Goal: Information Seeking & Learning: Learn about a topic

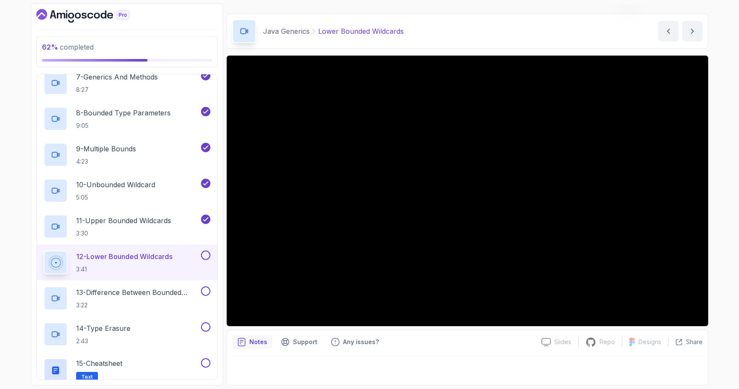
scroll to position [281, 0]
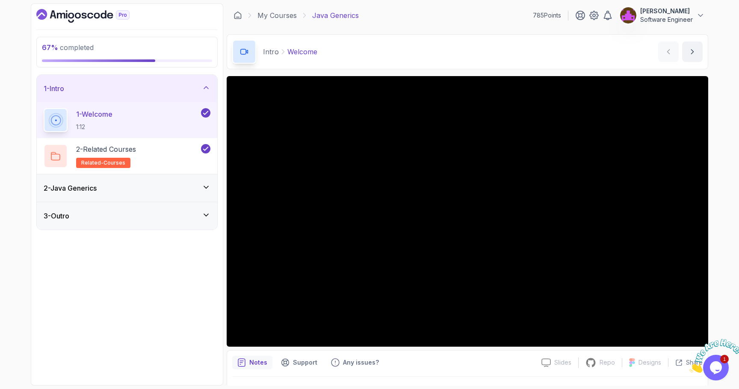
click at [136, 182] on div "2 - Java Generics" at bounding box center [127, 187] width 180 height 27
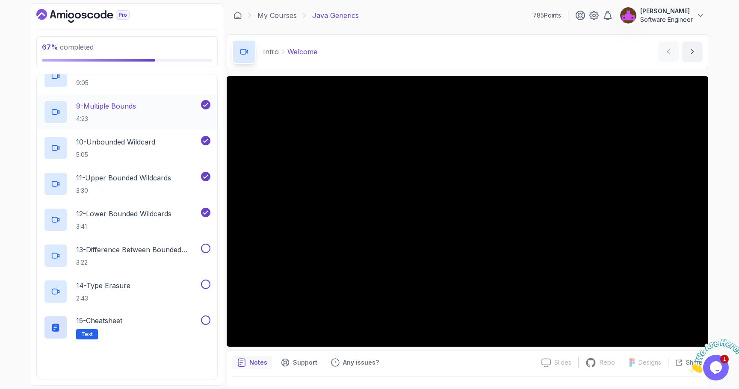
scroll to position [322, 0]
click at [157, 250] on p "13 - Difference Between Bounded Type Parameters And Wildcards" at bounding box center [137, 250] width 123 height 10
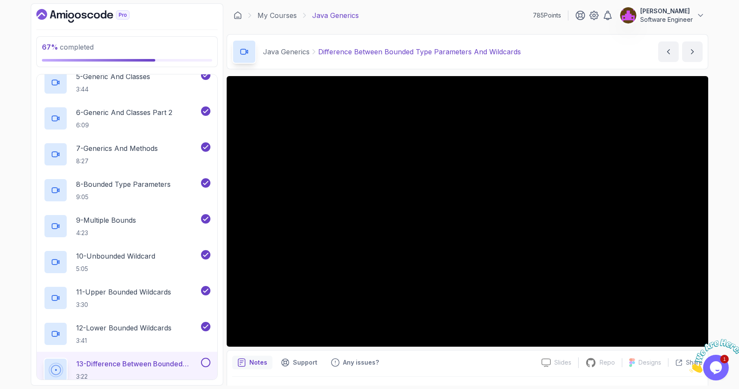
scroll to position [79, 0]
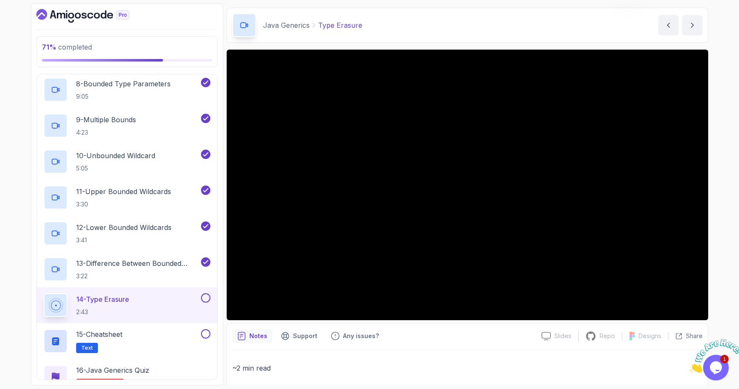
scroll to position [26, 0]
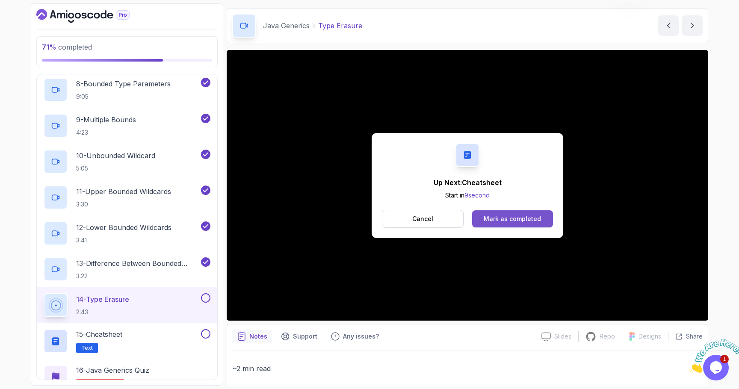
click at [519, 218] on div "Mark as completed" at bounding box center [511, 219] width 57 height 9
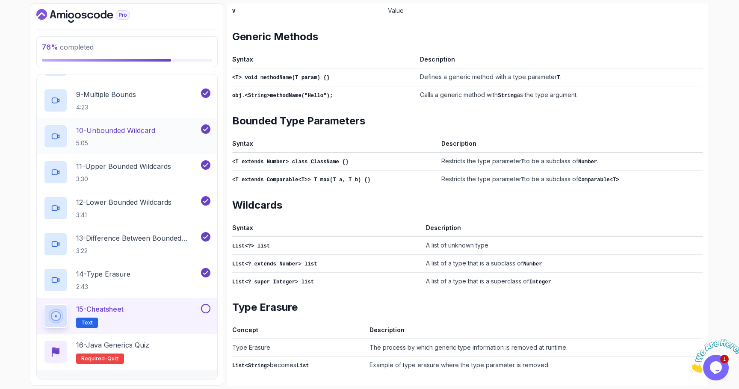
scroll to position [339, 0]
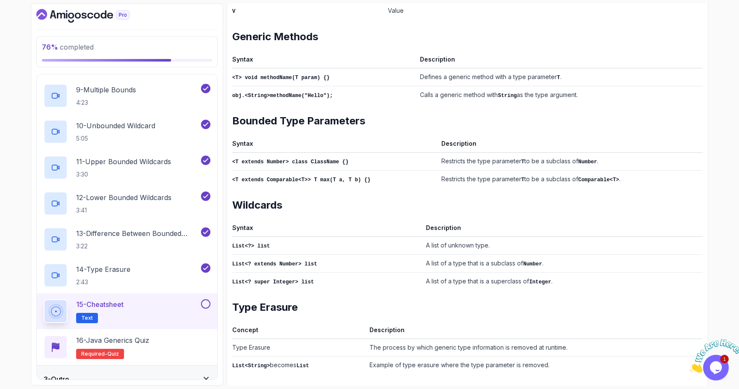
click at [206, 307] on button at bounding box center [205, 303] width 9 height 9
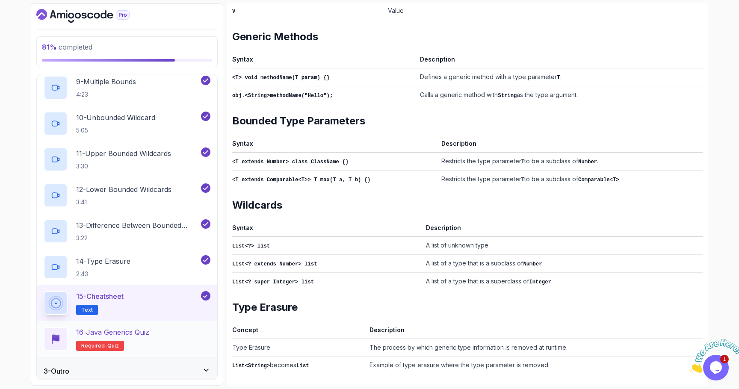
scroll to position [352, 0]
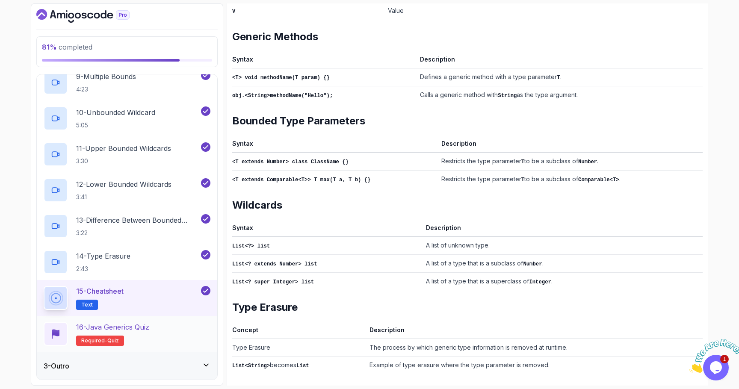
click at [163, 330] on div "16 - Java Generics Quiz Required- quiz" at bounding box center [127, 334] width 167 height 24
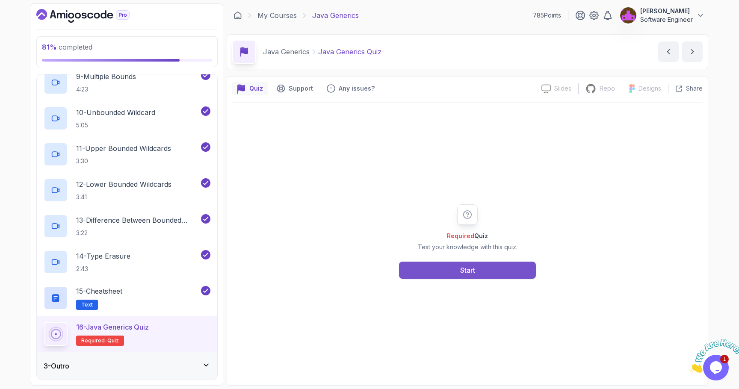
click at [442, 268] on button "Start" at bounding box center [467, 270] width 137 height 17
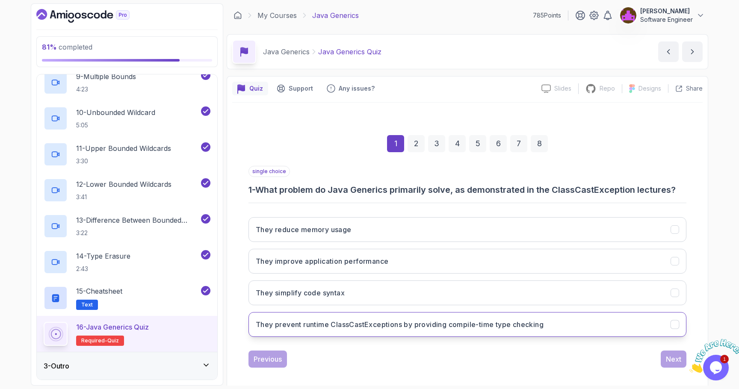
click at [418, 325] on h3 "They prevent runtime ClassCastExceptions by providing compile-time type checking" at bounding box center [400, 324] width 288 height 10
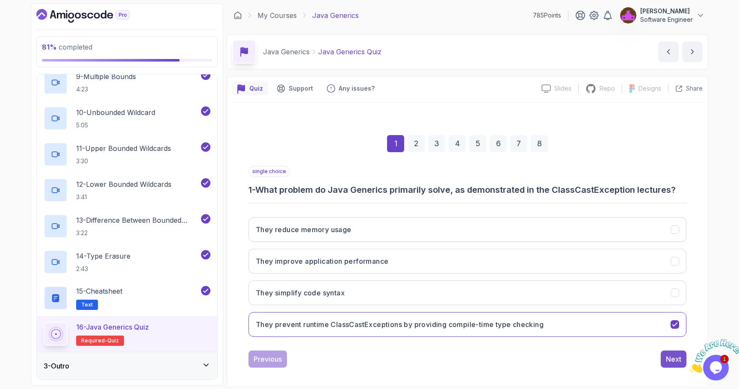
click at [671, 357] on div "Next" at bounding box center [673, 359] width 15 height 10
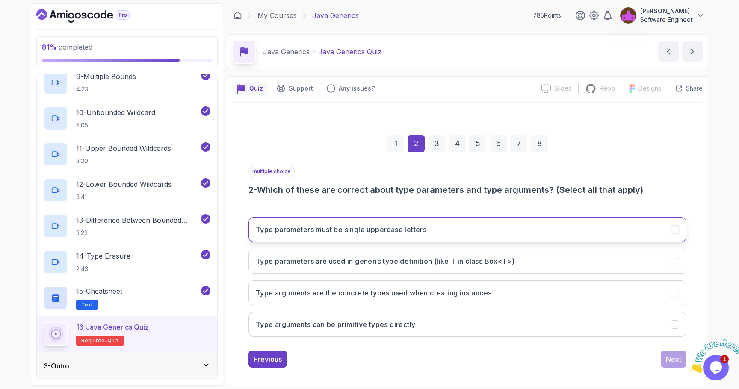
click at [421, 237] on button "Type parameters must be single uppercase letters" at bounding box center [467, 229] width 438 height 25
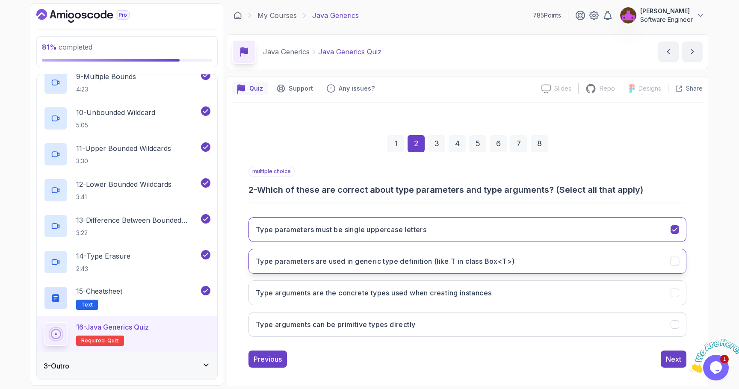
click at [403, 267] on button "Type parameters are used in generic type definition (like T in class Box<T>)" at bounding box center [467, 261] width 438 height 25
click at [411, 297] on h3 "Type arguments are the concrete types used when creating instances" at bounding box center [374, 293] width 236 height 10
click at [665, 360] on button "Next" at bounding box center [673, 359] width 26 height 17
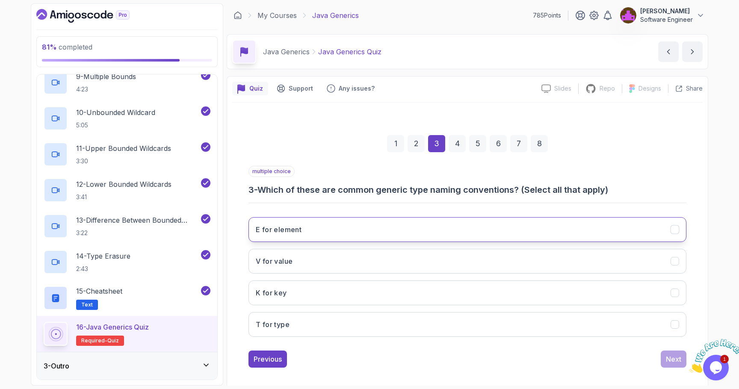
click at [351, 236] on button "E for element" at bounding box center [467, 229] width 438 height 25
click at [331, 274] on div "E for element V for value K for key T for type" at bounding box center [467, 276] width 438 height 133
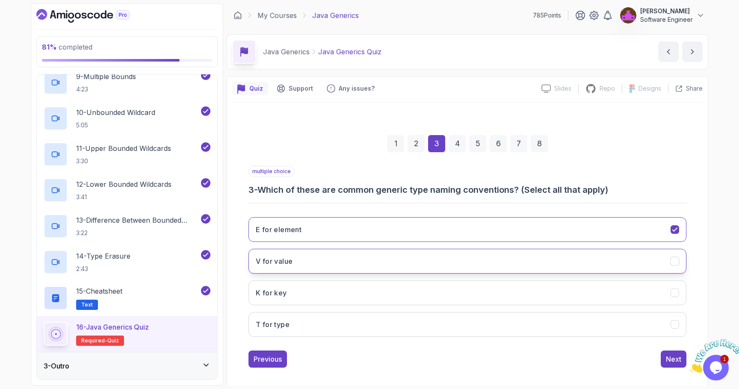
click at [336, 262] on button "V for value" at bounding box center [467, 261] width 438 height 25
click at [316, 296] on button "K for key" at bounding box center [467, 292] width 438 height 25
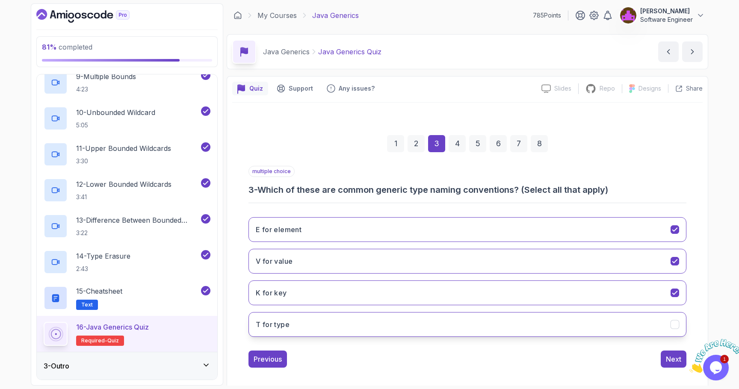
click at [311, 322] on button "T for type" at bounding box center [467, 324] width 438 height 25
click at [661, 354] on button "Next" at bounding box center [673, 359] width 26 height 17
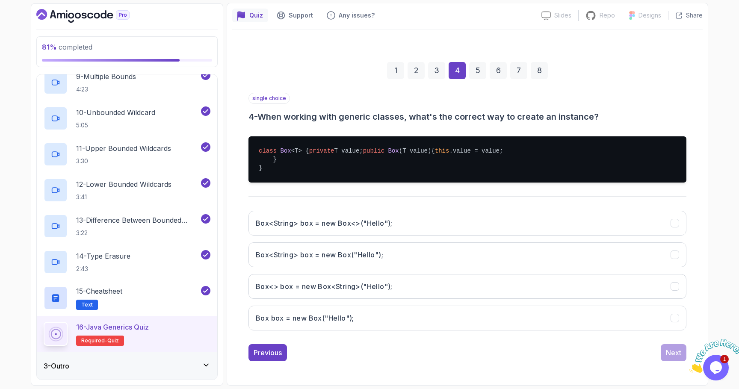
scroll to position [75, 0]
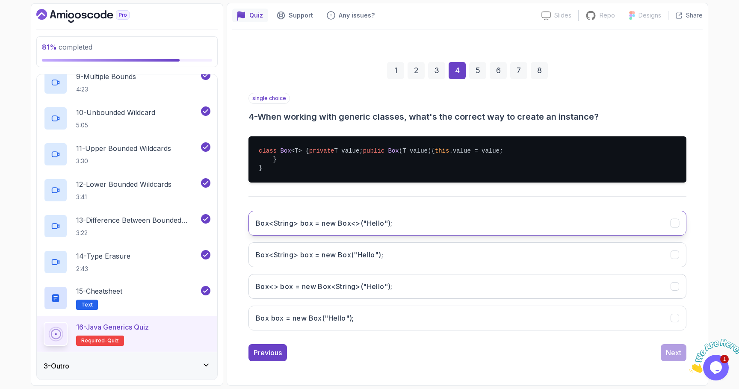
click at [401, 236] on button "Box<String> box = new Box<>("Hello");" at bounding box center [467, 223] width 438 height 25
click at [669, 358] on div "Next" at bounding box center [673, 353] width 15 height 10
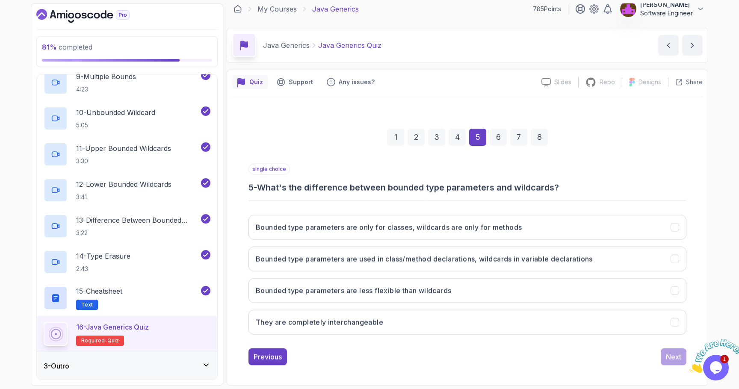
scroll to position [6, 0]
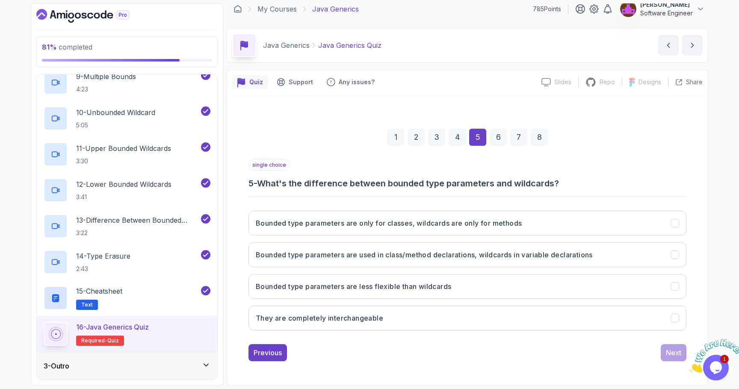
click at [427, 238] on div "Bounded type parameters are only for classes, wildcards are only for methods Bo…" at bounding box center [467, 270] width 438 height 133
click at [422, 259] on h3 "Bounded type parameters are used in class/method declarations, wildcards in var…" at bounding box center [424, 255] width 337 height 10
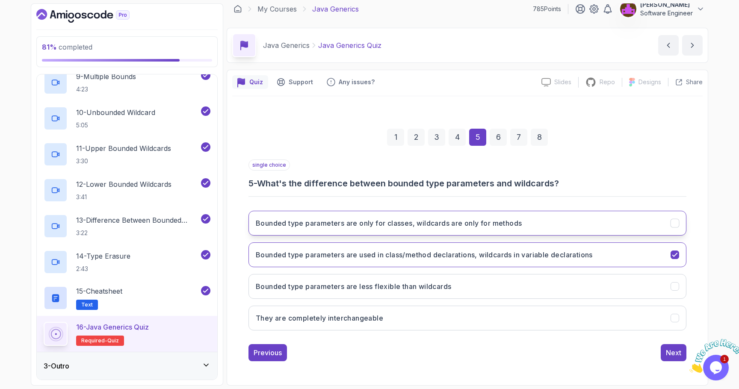
click at [435, 218] on button "Bounded type parameters are only for classes, wildcards are only for methods" at bounding box center [467, 223] width 438 height 25
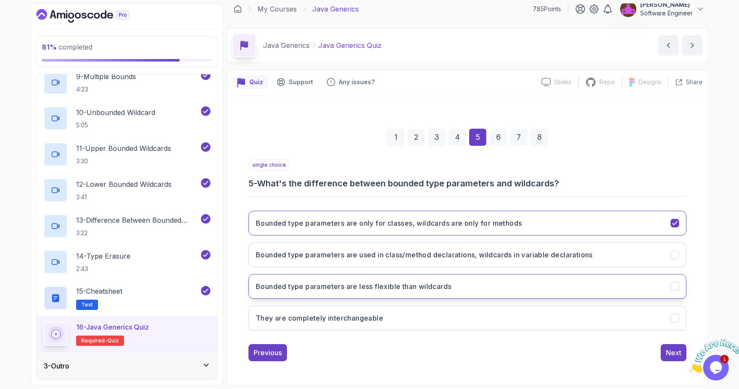
click at [380, 293] on button "Bounded type parameters are less flexible than wildcards" at bounding box center [467, 286] width 438 height 25
click at [670, 351] on div "Next" at bounding box center [673, 353] width 15 height 10
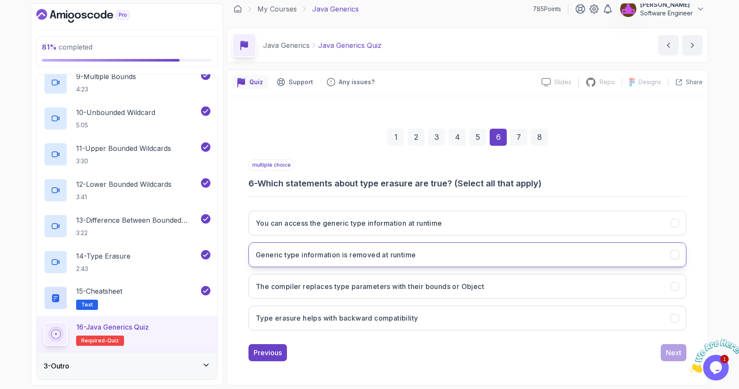
click at [358, 256] on h3 "Generic type information is removed at runtime" at bounding box center [336, 255] width 160 height 10
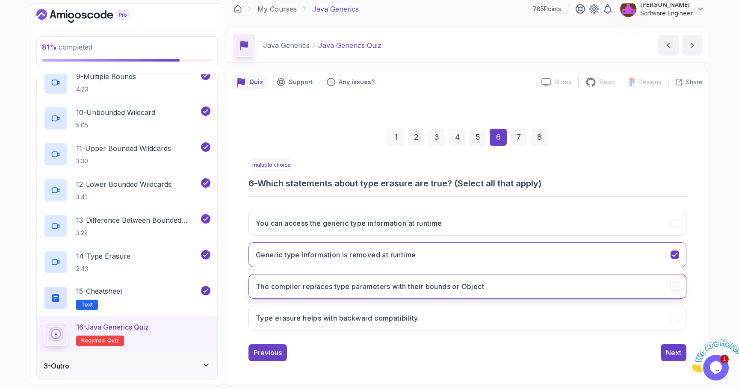
click at [345, 290] on h3 "The compiler replaces type parameters with their bounds or Object" at bounding box center [370, 286] width 228 height 10
click at [676, 359] on button "Next" at bounding box center [673, 352] width 26 height 17
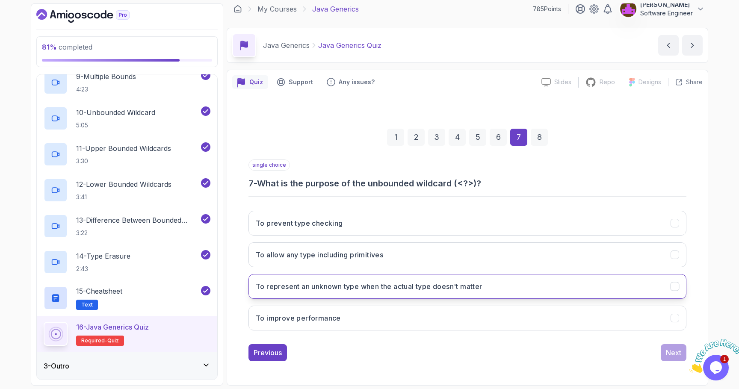
click at [318, 295] on button "To represent an unknown type when the actual type doesn't matter" at bounding box center [467, 286] width 438 height 25
click at [564, 240] on div "To prevent type checking To allow any type including primitives To represent an…" at bounding box center [467, 270] width 438 height 133
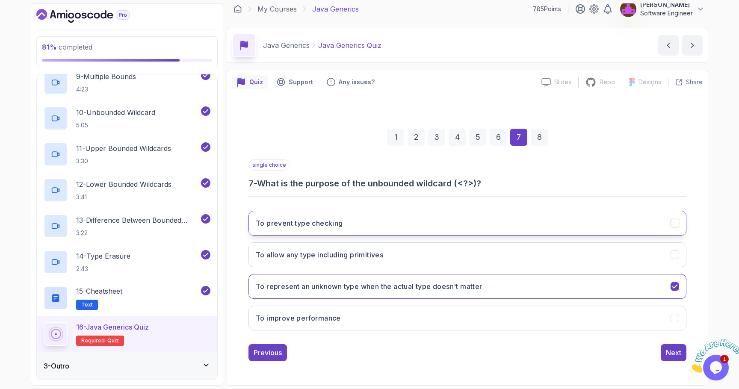
click at [564, 230] on button "To prevent type checking" at bounding box center [467, 223] width 438 height 25
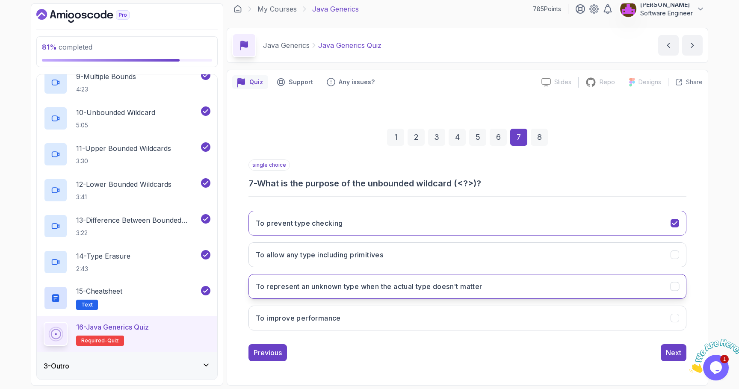
click at [536, 293] on button "To represent an unknown type when the actual type doesn't matter" at bounding box center [467, 286] width 438 height 25
click at [668, 354] on div "Next" at bounding box center [673, 353] width 15 height 10
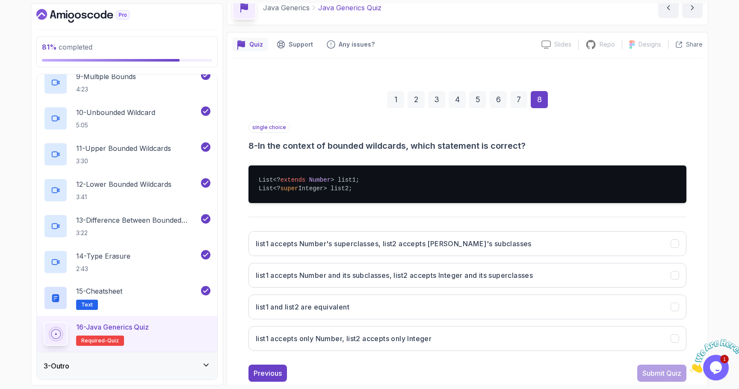
scroll to position [45, 0]
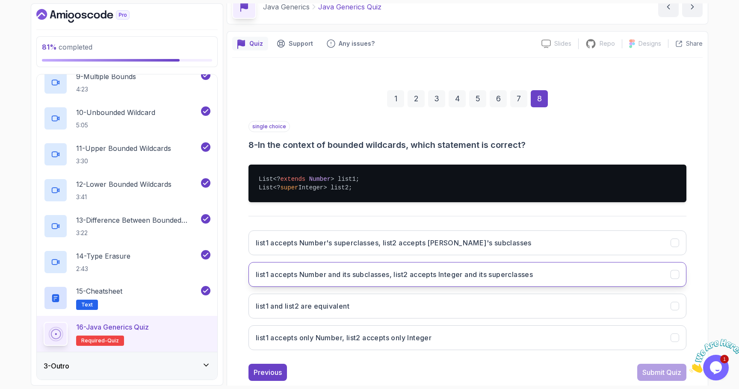
click at [333, 279] on h3 "list1 accepts Number and its subclasses, list2 accepts Integer and its supercla…" at bounding box center [394, 274] width 277 height 10
click at [653, 372] on div "Submit Quiz" at bounding box center [661, 372] width 39 height 10
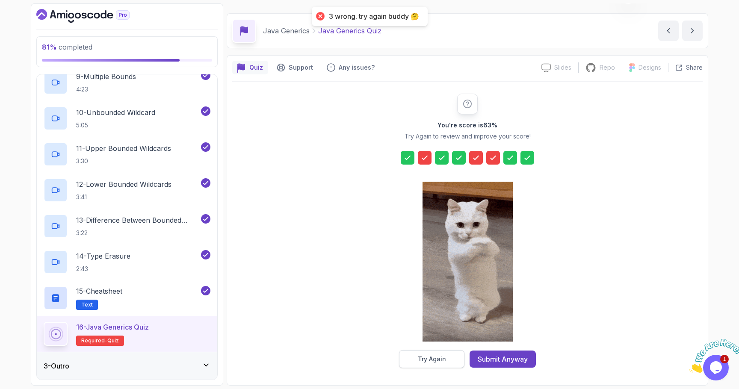
click at [435, 355] on div "Try Again" at bounding box center [432, 359] width 28 height 9
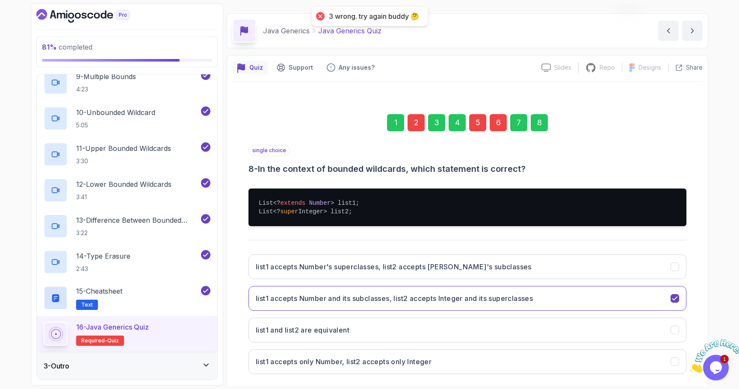
click at [416, 109] on div "1 2 3 4 5 6 7 8" at bounding box center [467, 122] width 438 height 44
click at [416, 125] on div "2" at bounding box center [415, 122] width 17 height 17
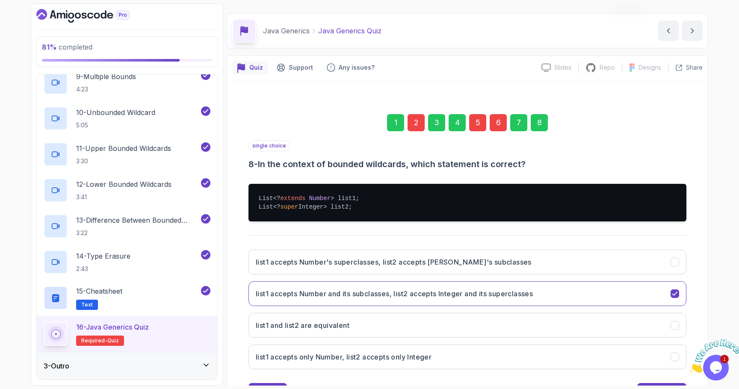
scroll to position [6, 0]
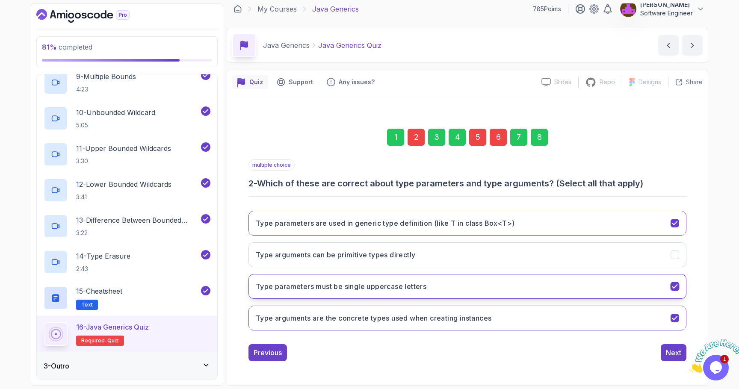
click at [358, 289] on h3 "Type parameters must be single uppercase letters" at bounding box center [341, 286] width 171 height 10
click at [666, 349] on div "Next" at bounding box center [673, 353] width 15 height 10
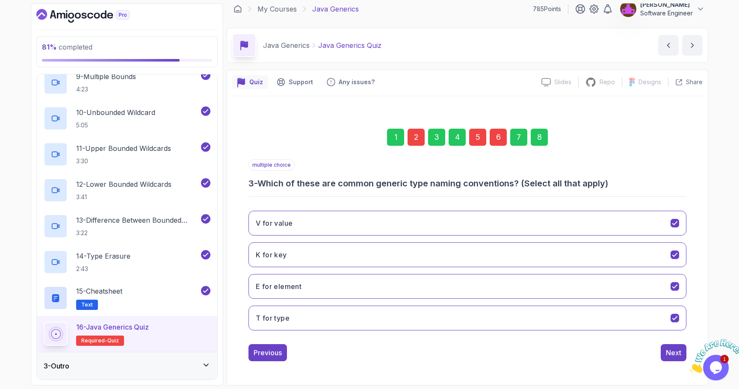
click at [666, 349] on div "Next" at bounding box center [673, 353] width 15 height 10
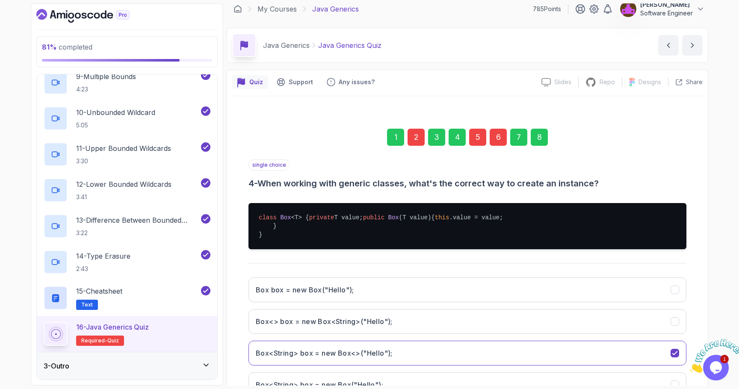
scroll to position [99, 0]
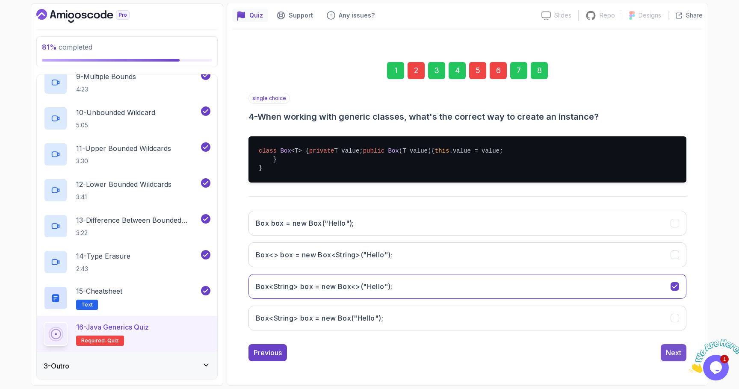
click at [669, 356] on div "Next" at bounding box center [673, 353] width 15 height 10
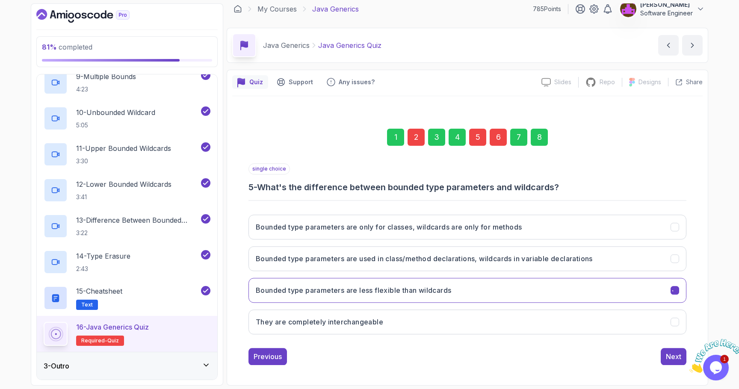
scroll to position [6, 0]
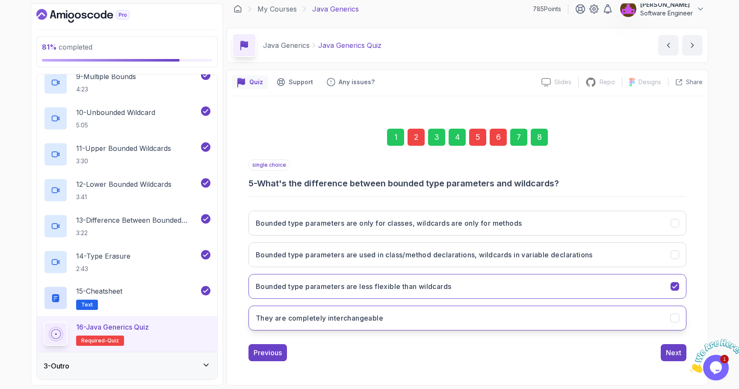
click at [519, 319] on button "They are completely interchangeable" at bounding box center [467, 318] width 438 height 25
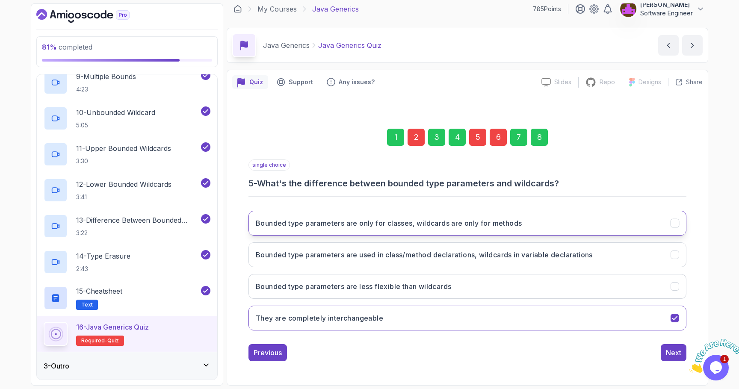
click at [499, 227] on h3 "Bounded type parameters are only for classes, wildcards are only for methods" at bounding box center [389, 223] width 266 height 10
click at [511, 262] on button "Bounded type parameters are used in class/method declarations, wildcards in var…" at bounding box center [467, 254] width 438 height 25
click at [583, 224] on button "Bounded type parameters are only for classes, wildcards are only for methods" at bounding box center [467, 223] width 438 height 25
click at [320, 254] on h3 "Bounded type parameters are used in class/method declarations, wildcards in var…" at bounding box center [424, 255] width 337 height 10
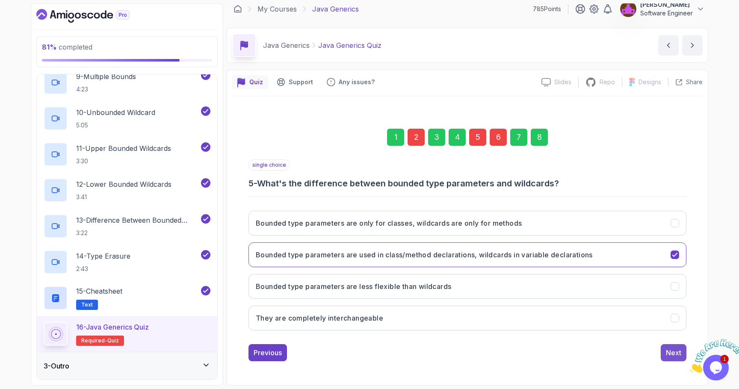
click at [666, 360] on button "Next" at bounding box center [673, 352] width 26 height 17
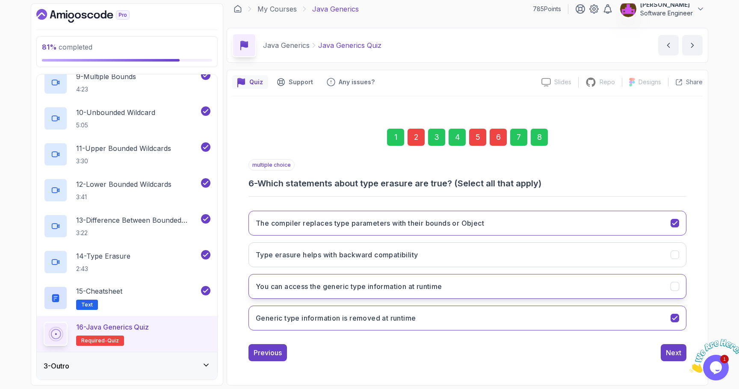
click at [502, 289] on button "You can access the generic type information at runtime" at bounding box center [467, 286] width 438 height 25
click at [663, 356] on button "Next" at bounding box center [673, 352] width 26 height 17
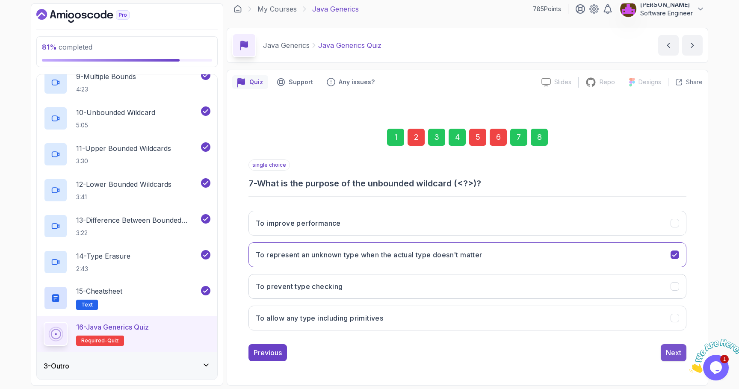
click at [666, 351] on div "Next" at bounding box center [673, 353] width 15 height 10
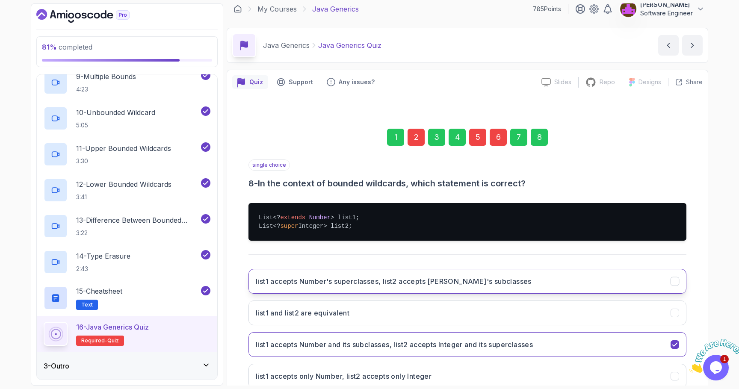
scroll to position [65, 0]
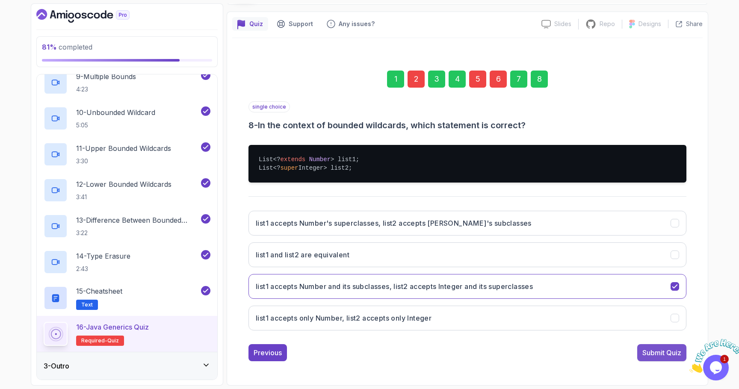
click at [644, 350] on div "Submit Quiz" at bounding box center [661, 353] width 39 height 10
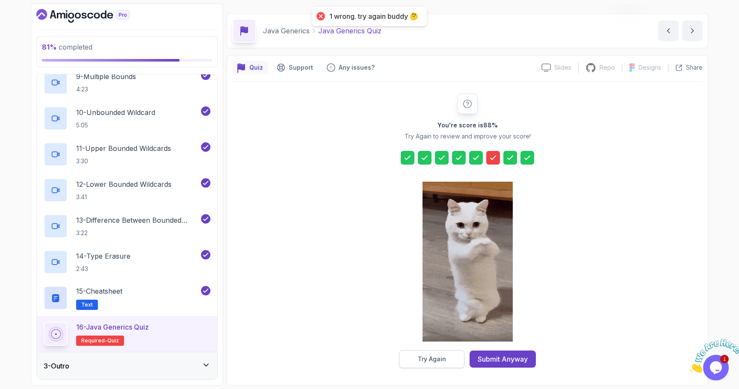
click at [427, 362] on div "Try Again" at bounding box center [432, 359] width 28 height 9
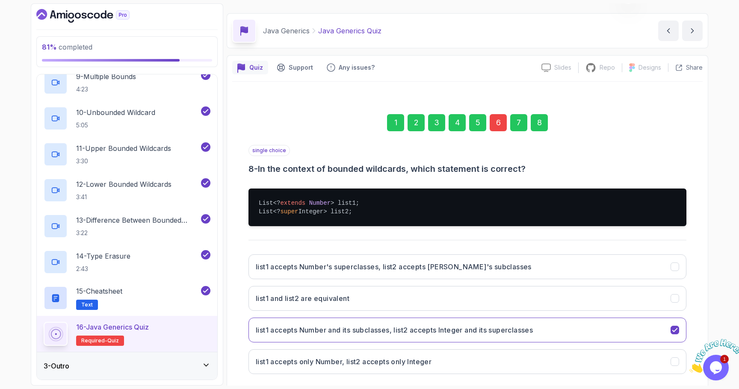
click at [498, 119] on div "6" at bounding box center [497, 122] width 17 height 17
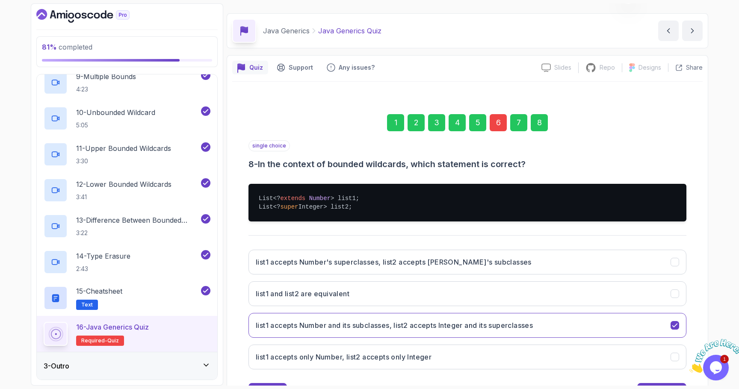
scroll to position [6, 0]
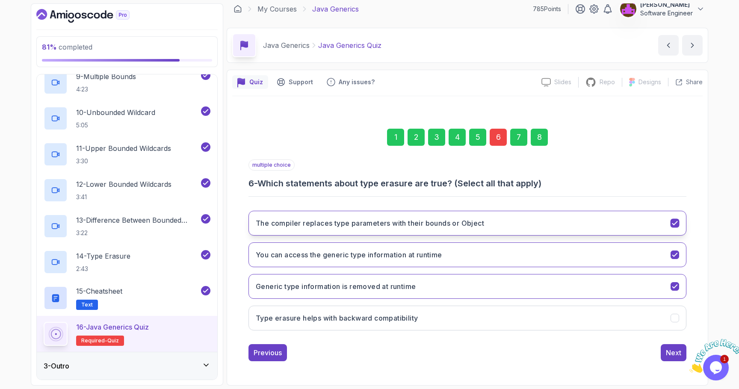
click at [325, 226] on h3 "The compiler replaces type parameters with their bounds or Object" at bounding box center [370, 223] width 228 height 10
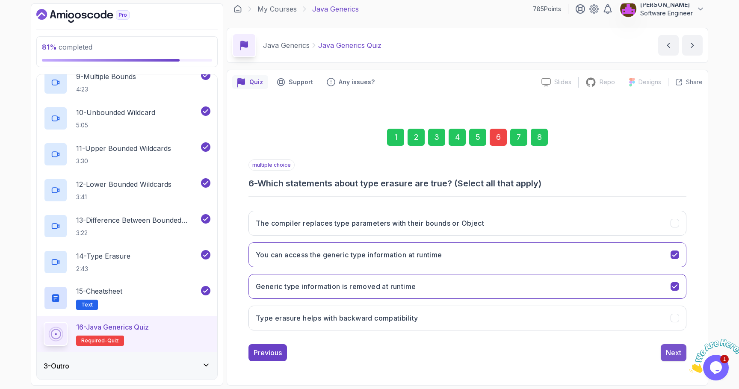
click at [665, 358] on button "Next" at bounding box center [673, 352] width 26 height 17
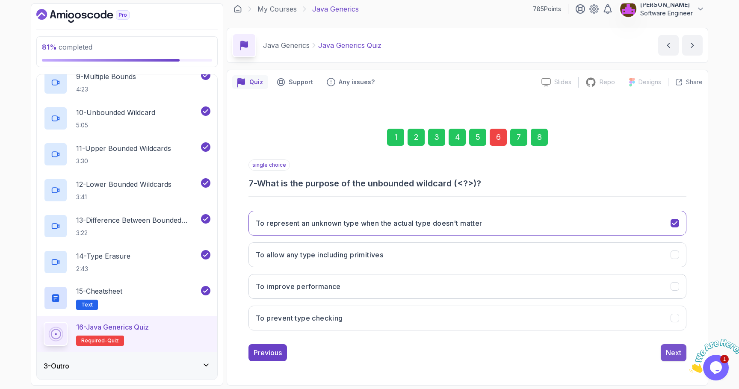
click at [667, 354] on div "Next" at bounding box center [673, 353] width 15 height 10
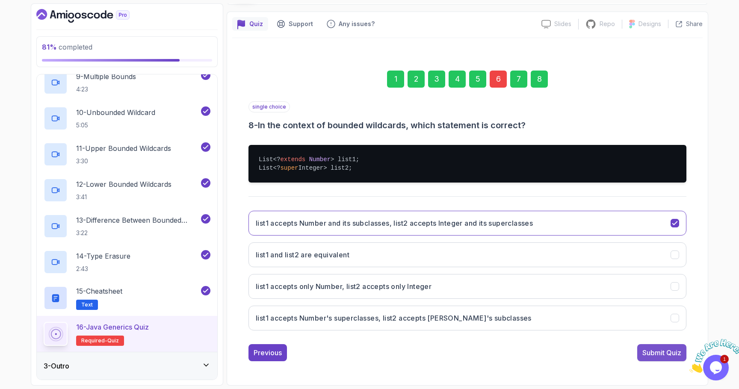
click at [640, 355] on button "Submit Quiz" at bounding box center [661, 352] width 49 height 17
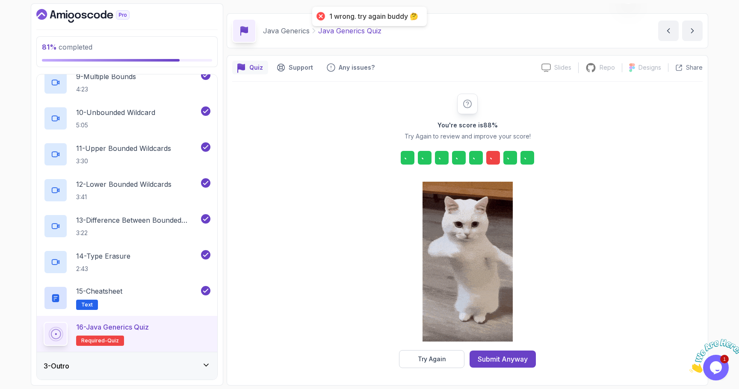
scroll to position [21, 0]
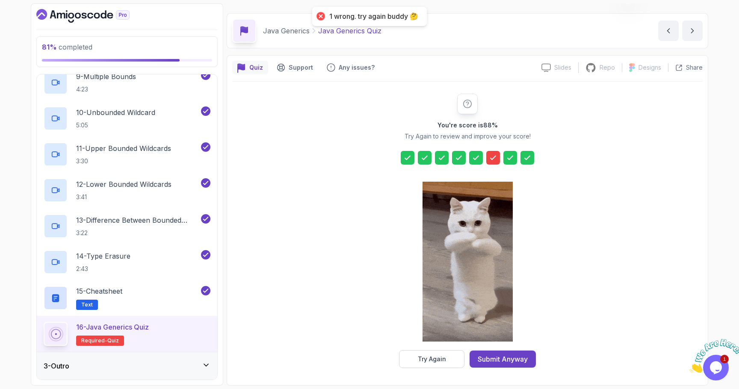
click at [492, 162] on div at bounding box center [493, 158] width 14 height 14
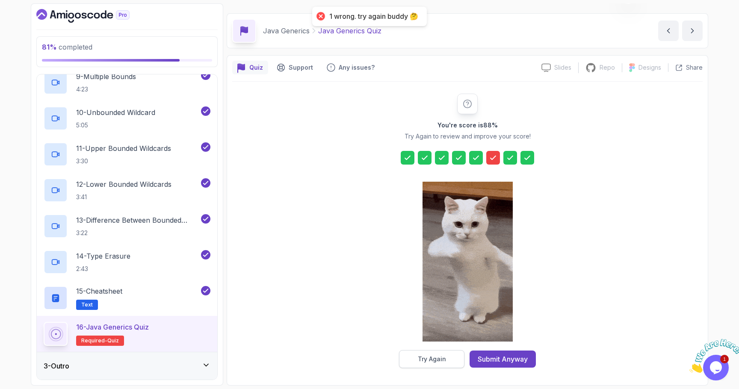
click at [452, 357] on button "Try Again" at bounding box center [431, 359] width 65 height 18
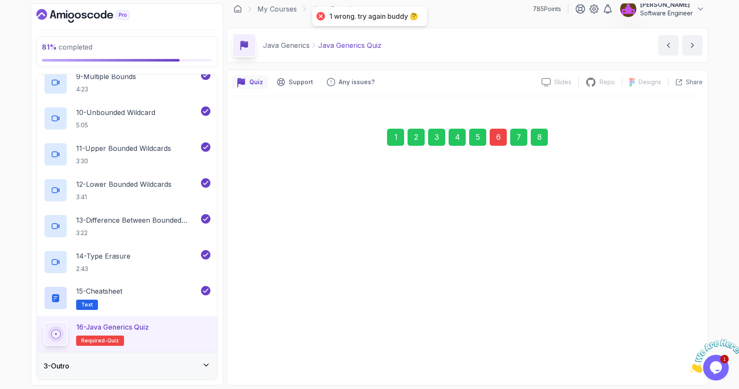
scroll to position [6, 0]
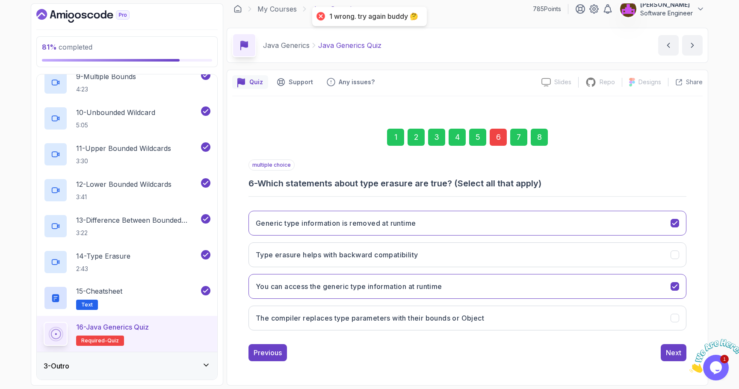
click at [497, 135] on div "6" at bounding box center [497, 137] width 17 height 17
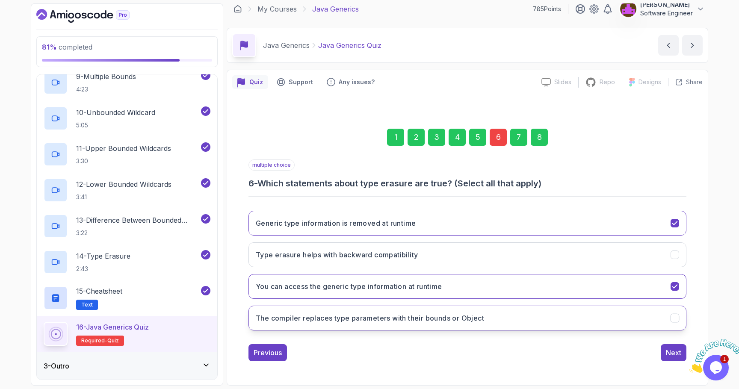
click at [419, 318] on h3 "The compiler replaces type parameters with their bounds or Object" at bounding box center [370, 318] width 228 height 10
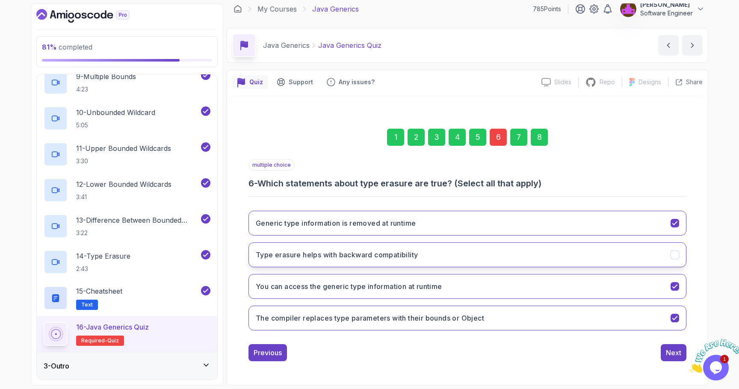
click at [444, 253] on button "Type erasure helps with backward compatibility" at bounding box center [467, 254] width 438 height 25
click at [664, 350] on button "Next" at bounding box center [673, 352] width 26 height 17
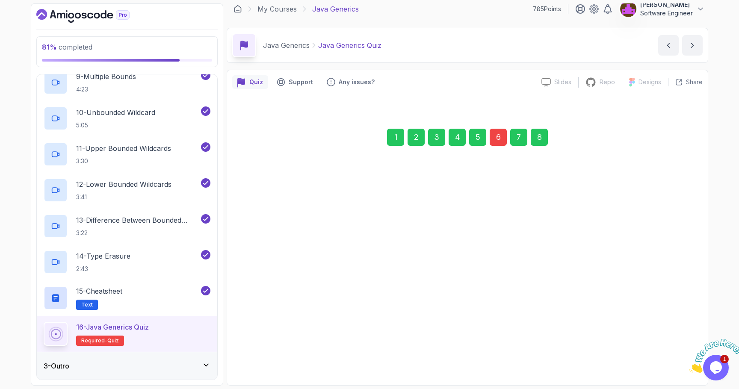
click at [666, 354] on div "Next" at bounding box center [673, 352] width 15 height 10
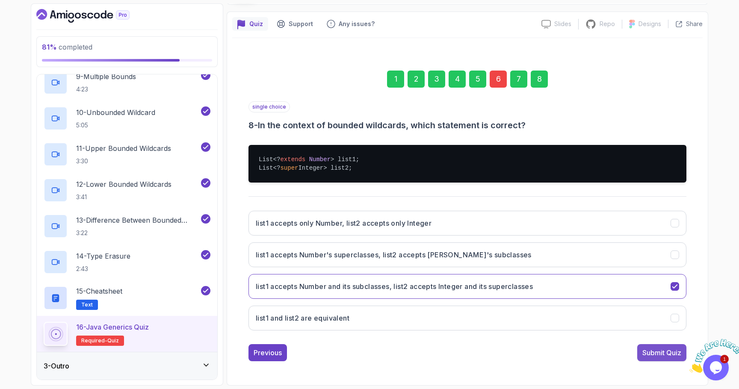
click at [660, 355] on div "Submit Quiz" at bounding box center [661, 353] width 39 height 10
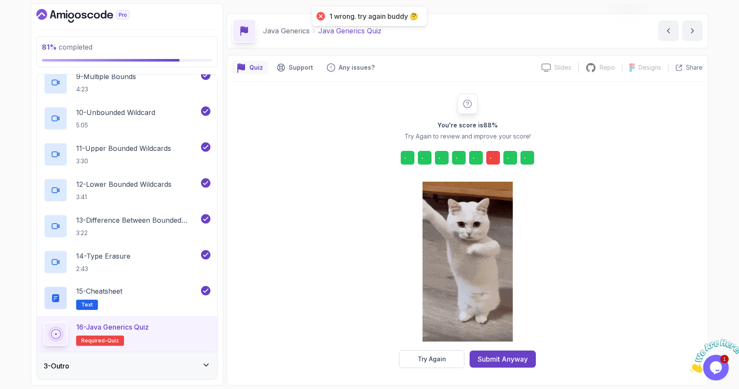
scroll to position [21, 0]
click at [492, 156] on icon at bounding box center [493, 157] width 9 height 9
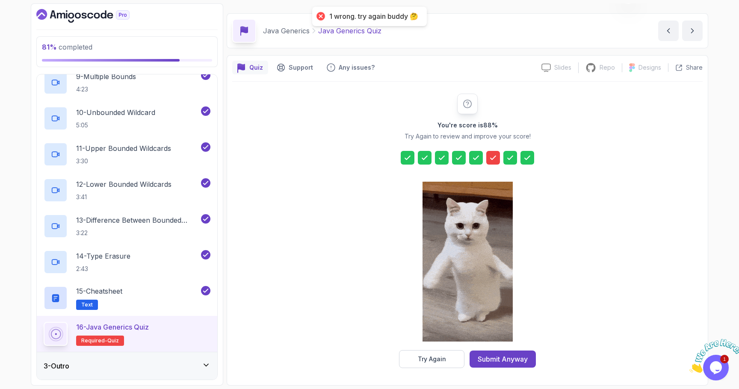
click at [439, 370] on div "You're score is 88 % Try Again to review and improve your score! Try Again Subm…" at bounding box center [467, 231] width 470 height 298
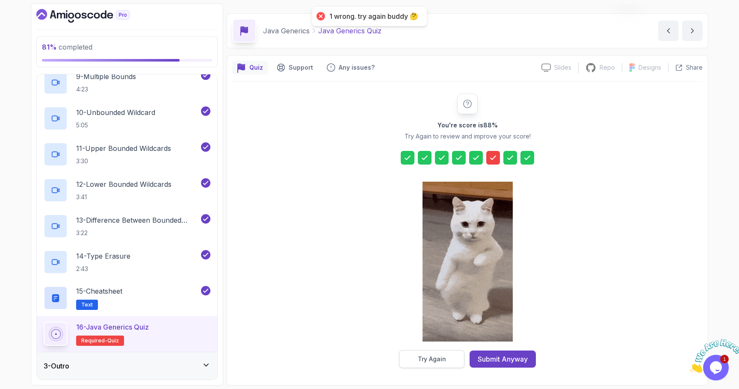
click at [445, 362] on div "Try Again" at bounding box center [432, 359] width 28 height 9
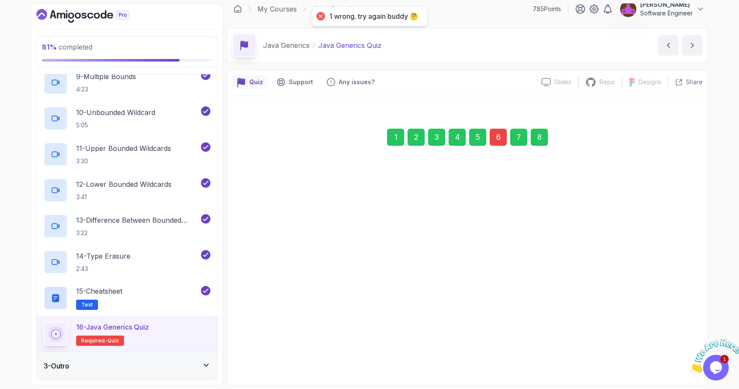
scroll to position [6, 0]
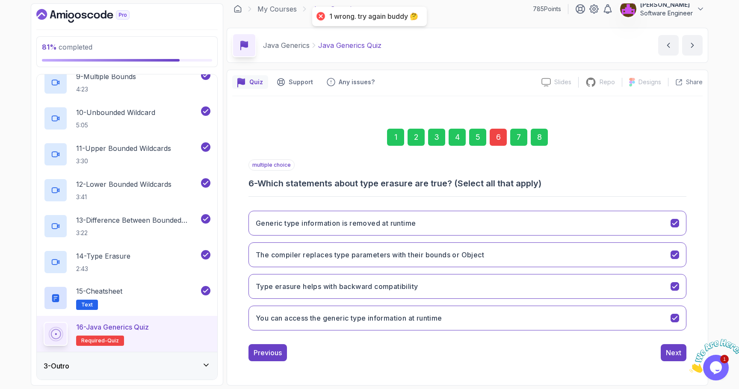
click at [497, 149] on div "1 2 3 4 5 6 7 8" at bounding box center [467, 137] width 438 height 44
click at [500, 142] on div "6" at bounding box center [497, 137] width 17 height 17
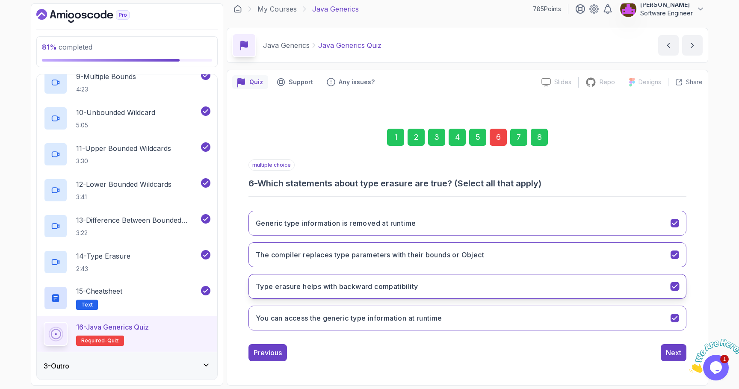
click at [394, 295] on button "Type erasure helps with backward compatibility" at bounding box center [467, 286] width 438 height 25
click at [399, 228] on h3 "Generic type information is removed at runtime" at bounding box center [336, 223] width 160 height 10
click at [660, 349] on div "Previous Next" at bounding box center [467, 352] width 438 height 17
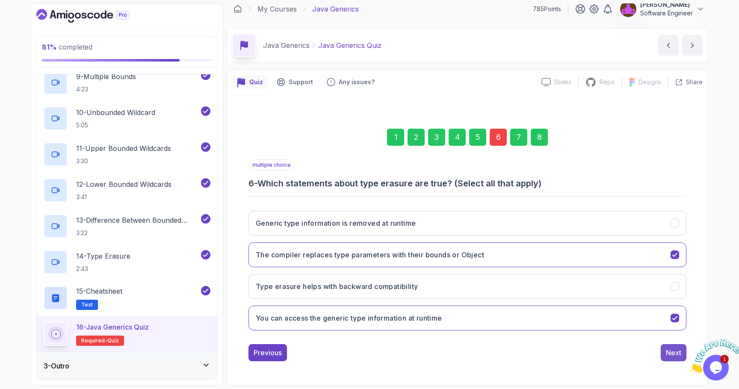
click at [663, 349] on button "Next" at bounding box center [673, 352] width 26 height 17
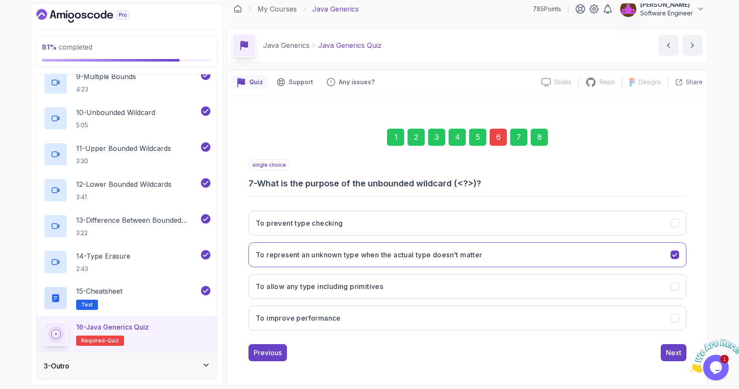
click at [666, 363] on div "1 2 3 4 5 6 7 8 single choice 7 - What is the purpose of the unbounded wildcard…" at bounding box center [467, 238] width 470 height 260
click at [669, 356] on div "Next" at bounding box center [673, 353] width 15 height 10
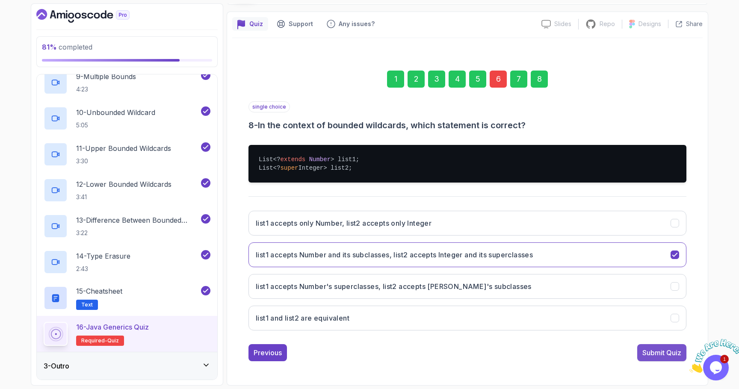
click at [667, 354] on div "Submit Quiz" at bounding box center [661, 353] width 39 height 10
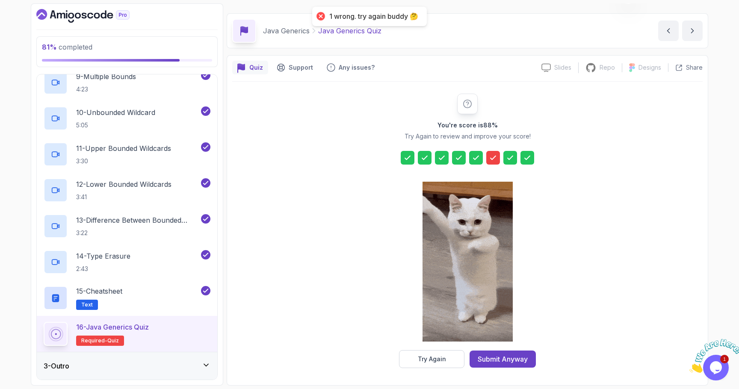
click at [483, 153] on div at bounding box center [467, 158] width 133 height 14
click at [495, 161] on icon at bounding box center [493, 157] width 9 height 9
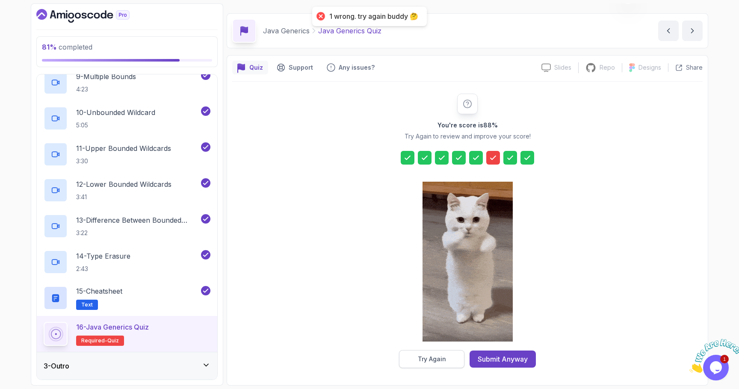
click at [442, 354] on button "Try Again" at bounding box center [431, 359] width 65 height 18
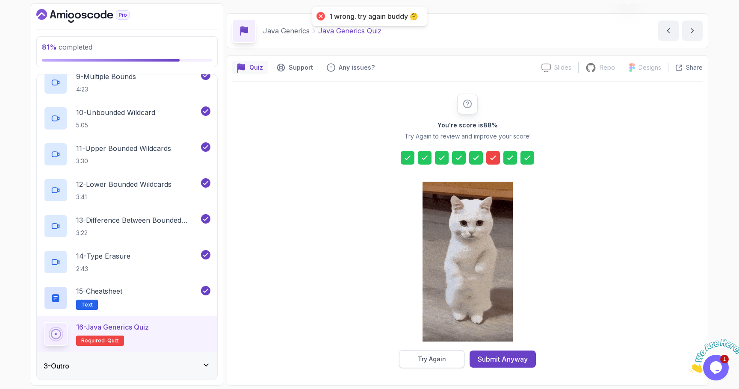
scroll to position [6, 0]
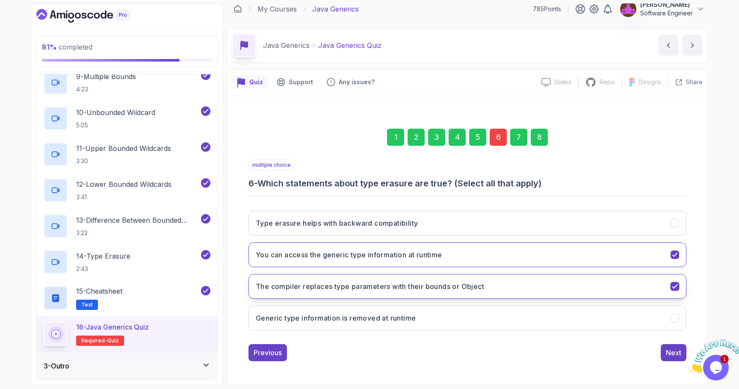
click at [408, 292] on button "The compiler replaces type parameters with their bounds or Object" at bounding box center [467, 286] width 438 height 25
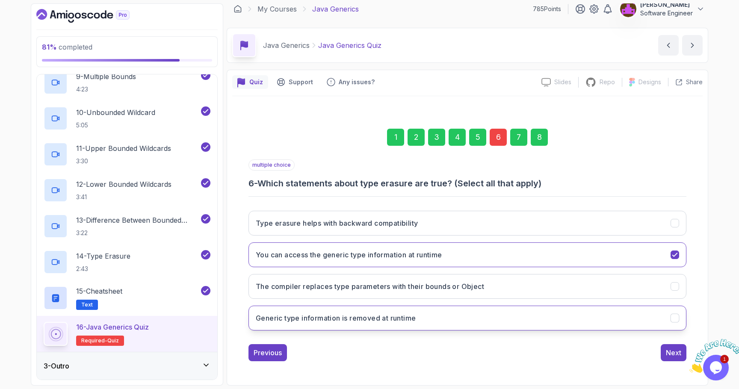
click at [407, 322] on h3 "Generic type information is removed at runtime" at bounding box center [336, 318] width 160 height 10
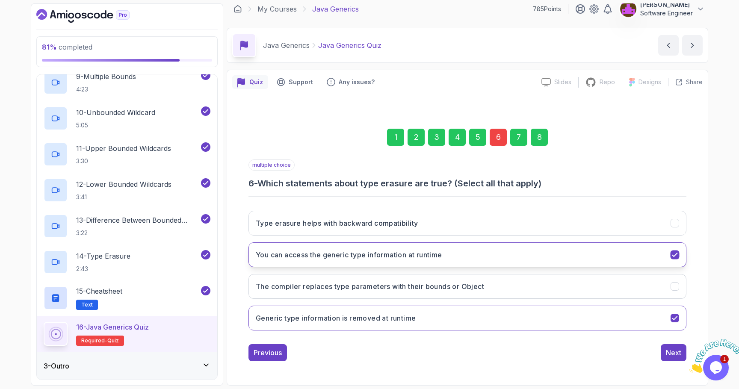
click at [424, 256] on h3 "You can access the generic type information at runtime" at bounding box center [349, 255] width 186 height 10
click at [669, 351] on div "Next" at bounding box center [673, 353] width 15 height 10
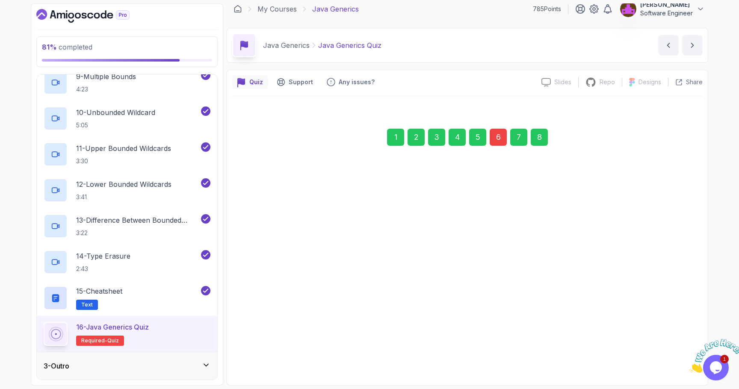
click at [669, 352] on div "Next" at bounding box center [673, 352] width 15 height 10
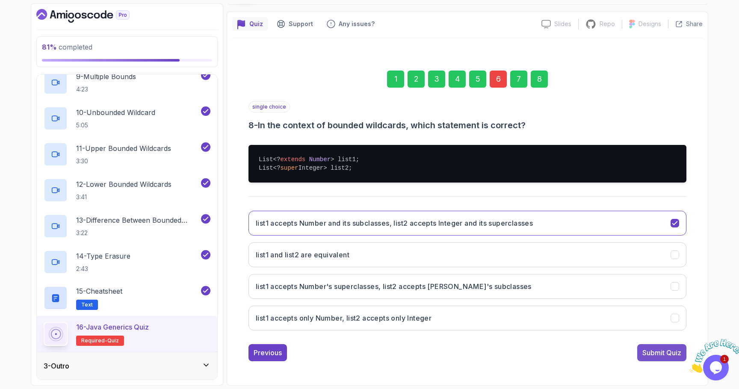
click at [665, 354] on div "Submit Quiz" at bounding box center [661, 353] width 39 height 10
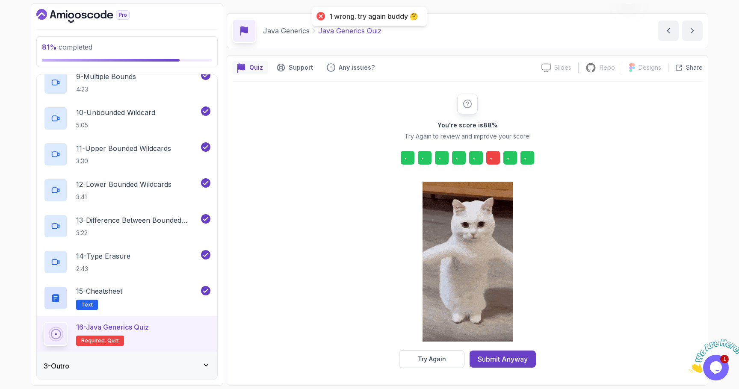
scroll to position [21, 0]
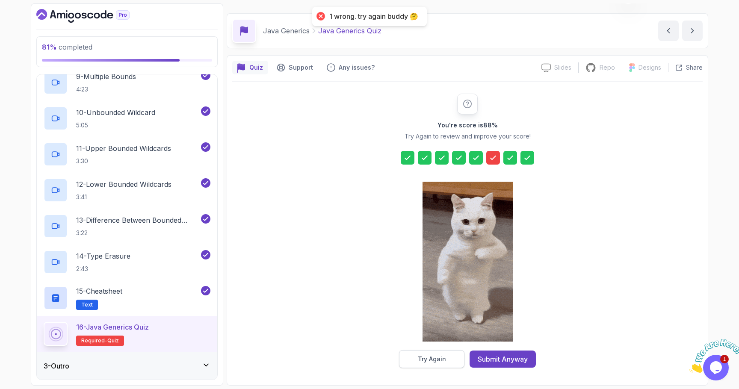
click at [444, 360] on div "Try Again" at bounding box center [432, 359] width 28 height 9
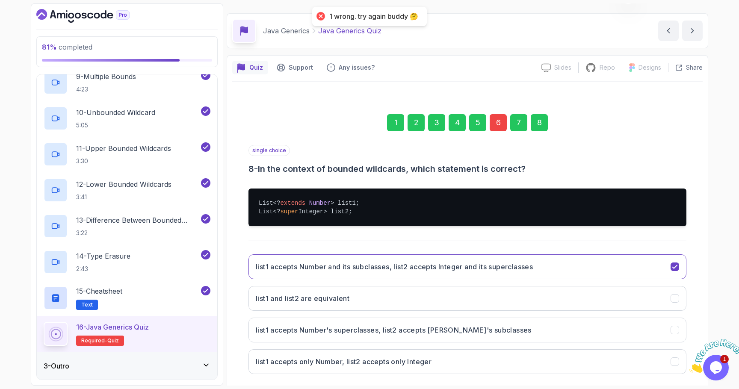
click at [502, 118] on div "6" at bounding box center [497, 122] width 17 height 17
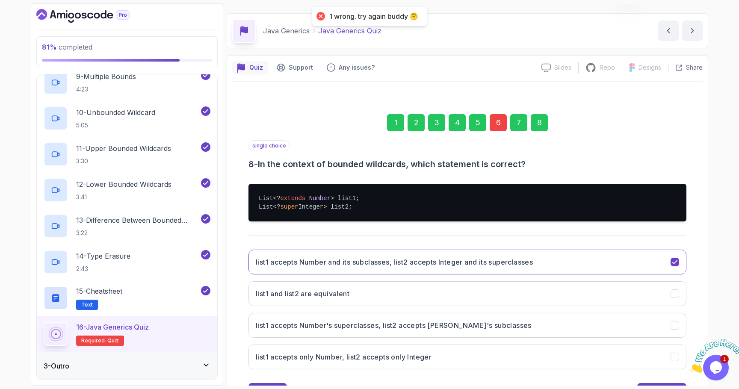
scroll to position [6, 0]
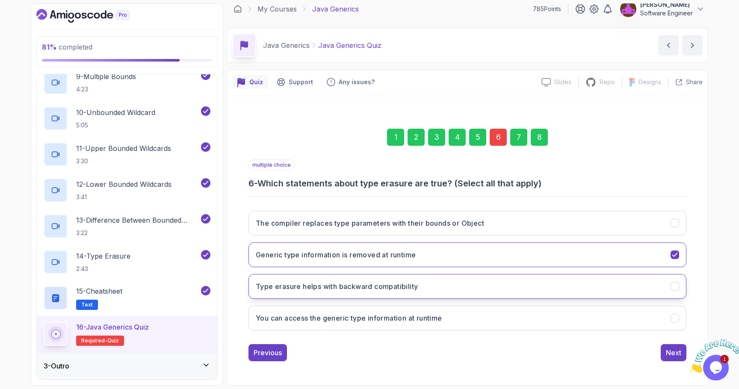
click at [418, 288] on h3 "Type erasure helps with backward compatibility" at bounding box center [337, 286] width 162 height 10
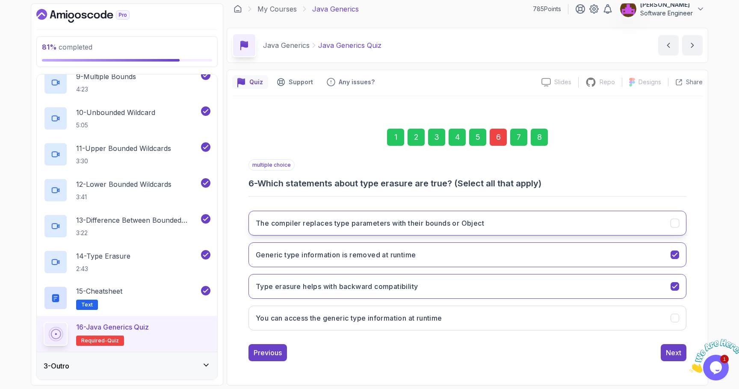
click at [438, 234] on button "The compiler replaces type parameters with their bounds or Object" at bounding box center [467, 223] width 438 height 25
click at [676, 353] on div "Next" at bounding box center [673, 353] width 15 height 10
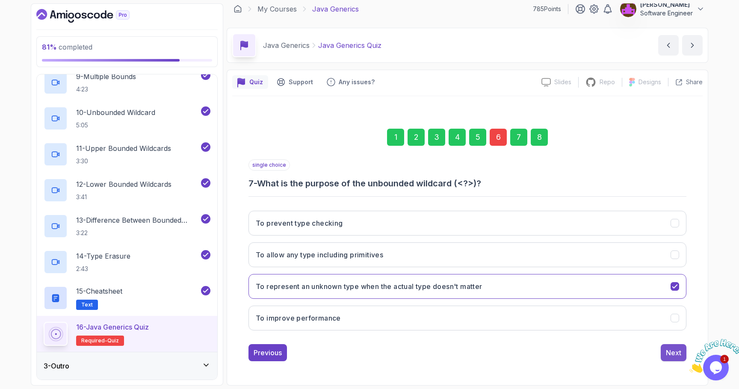
click at [669, 352] on div "Next" at bounding box center [673, 353] width 15 height 10
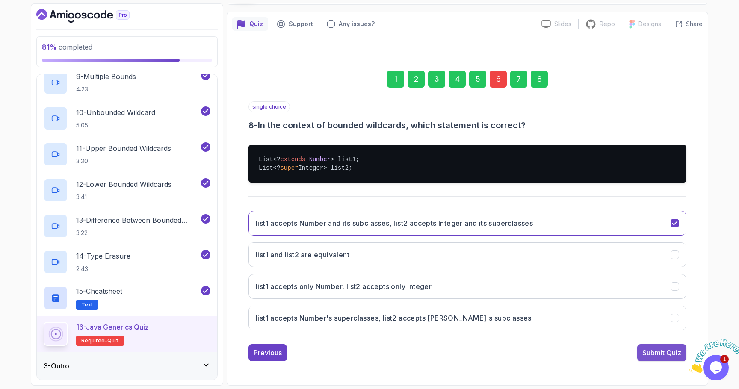
click at [665, 354] on div "Submit Quiz" at bounding box center [661, 353] width 39 height 10
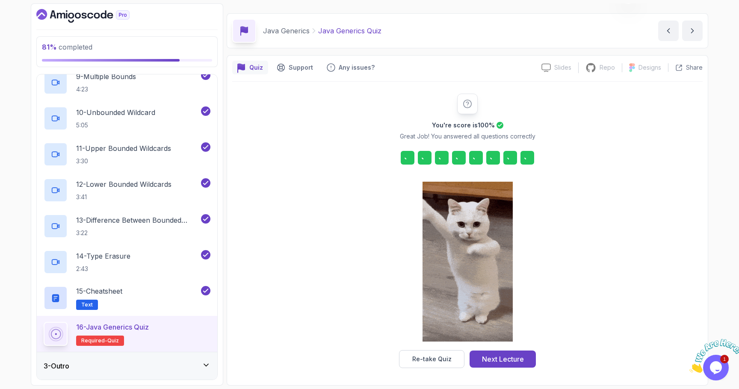
scroll to position [21, 0]
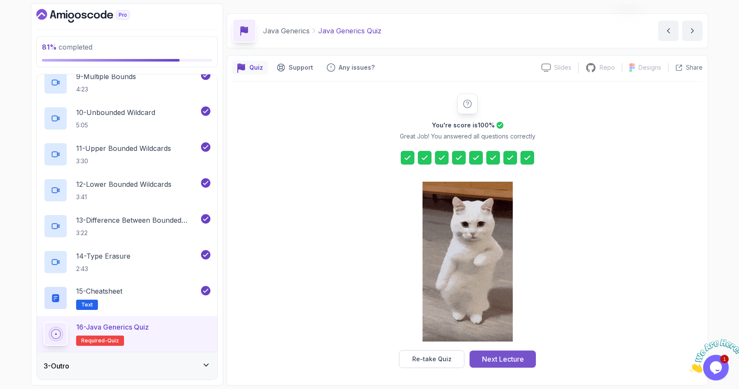
click at [512, 362] on div "Next Lecture" at bounding box center [503, 359] width 42 height 10
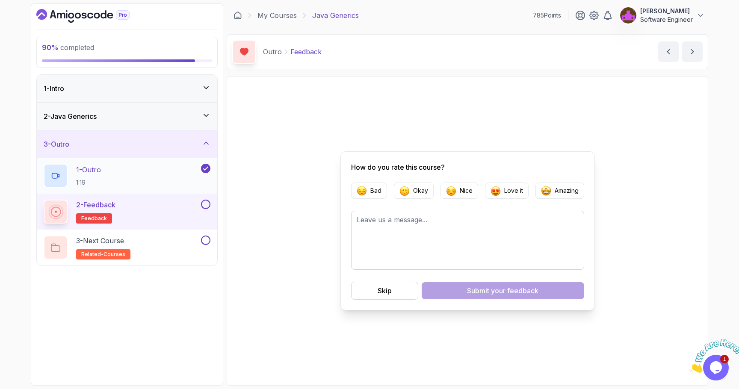
click at [133, 183] on div "1 - Outro 1:19" at bounding box center [122, 176] width 156 height 24
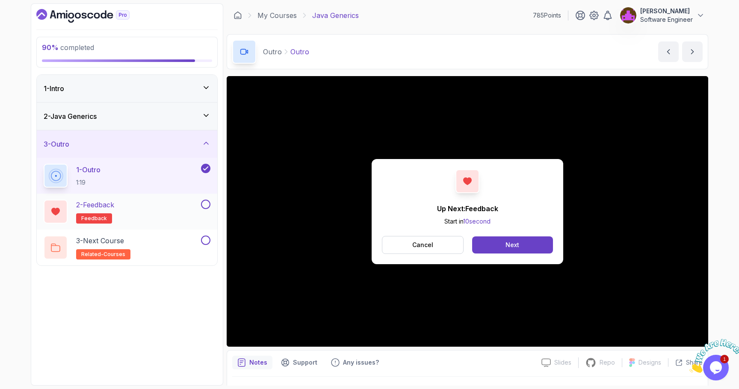
click at [206, 206] on button at bounding box center [205, 204] width 9 height 9
click at [484, 243] on button "Next" at bounding box center [512, 244] width 81 height 17
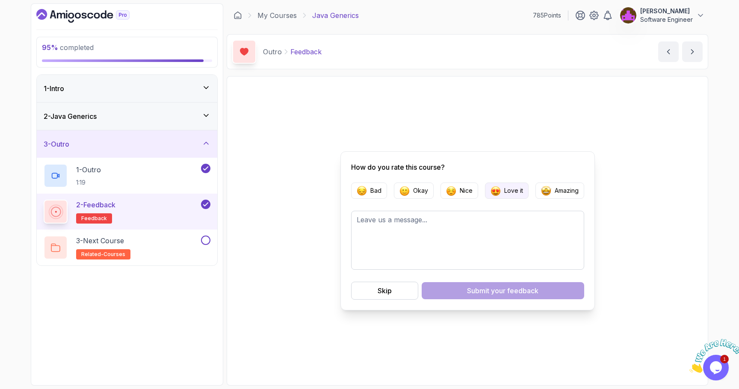
click at [501, 189] on button "Love it" at bounding box center [507, 191] width 44 height 16
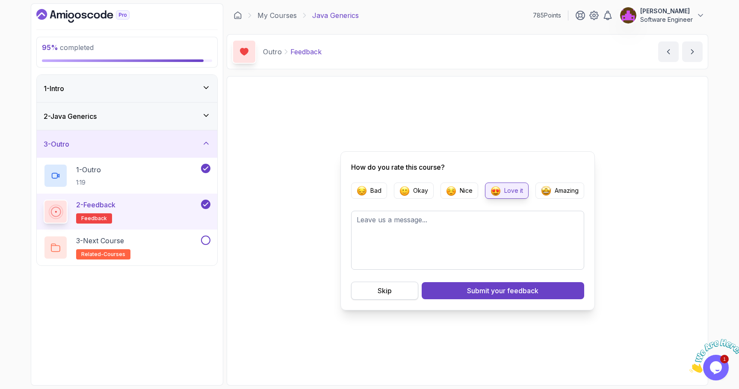
click at [363, 298] on button "Skip" at bounding box center [384, 291] width 67 height 18
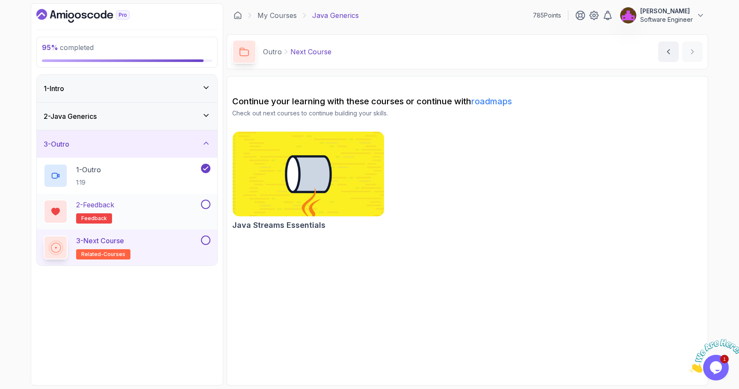
click at [206, 203] on button at bounding box center [205, 204] width 9 height 9
click at [204, 240] on button at bounding box center [205, 240] width 9 height 9
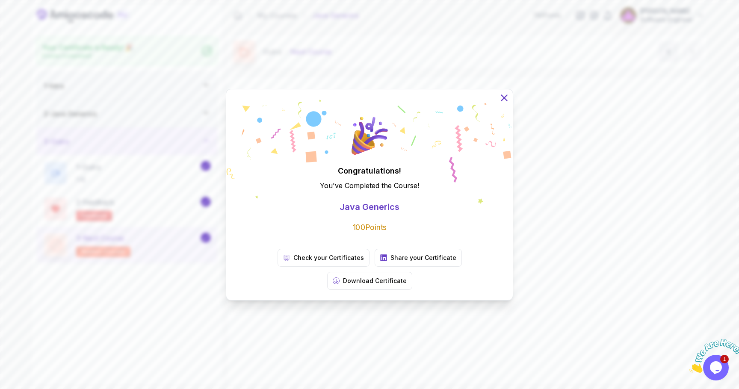
click at [504, 100] on icon at bounding box center [504, 98] width 6 height 6
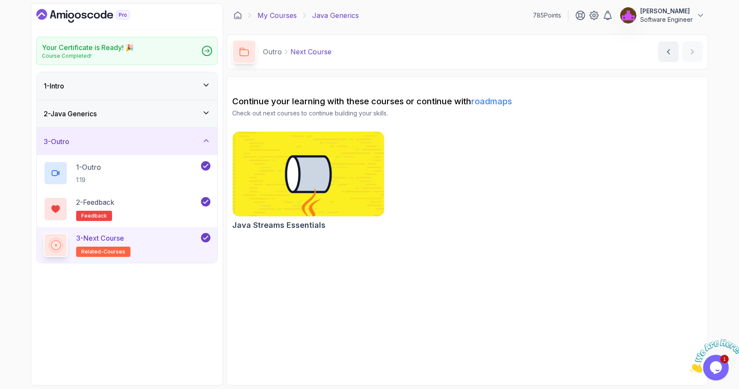
click at [276, 18] on link "My Courses" at bounding box center [276, 15] width 39 height 10
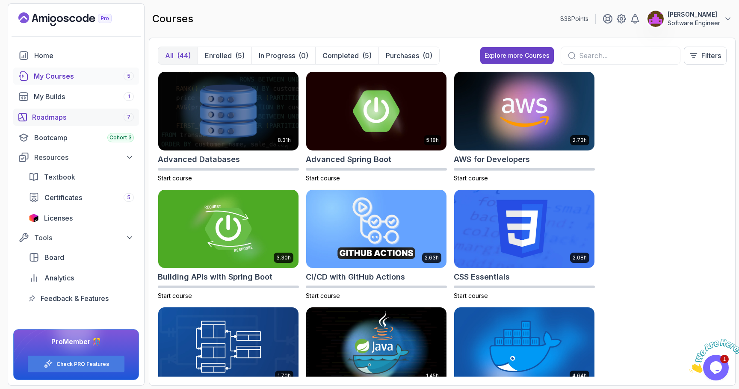
click at [81, 117] on div "Roadmaps 7" at bounding box center [83, 117] width 102 height 10
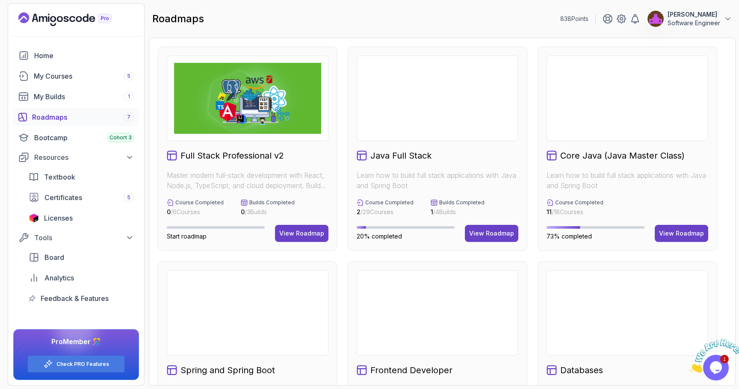
click at [599, 159] on h2 "Core Java (Java Master Class)" at bounding box center [622, 156] width 124 height 12
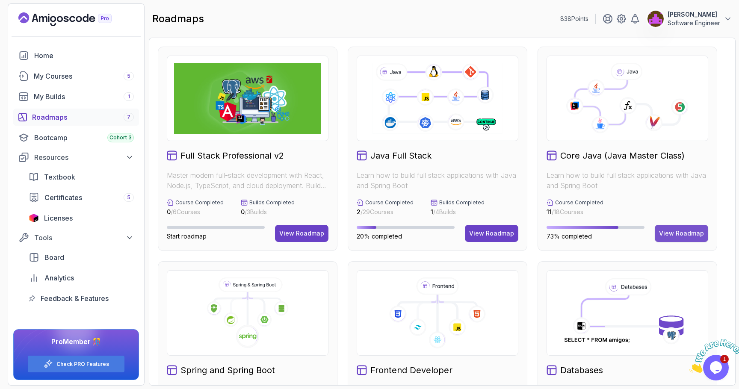
click at [674, 234] on div "View Roadmap" at bounding box center [681, 233] width 45 height 9
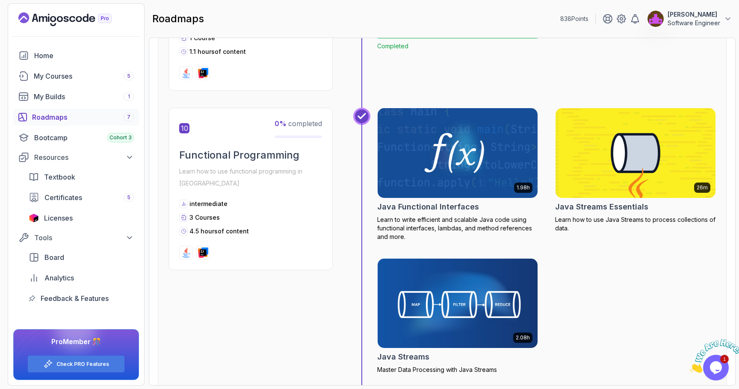
scroll to position [1694, 0]
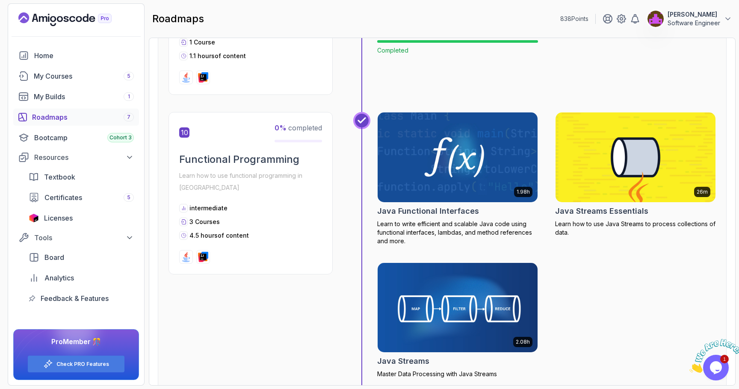
click at [288, 153] on h2 "Functional Programming" at bounding box center [250, 160] width 143 height 14
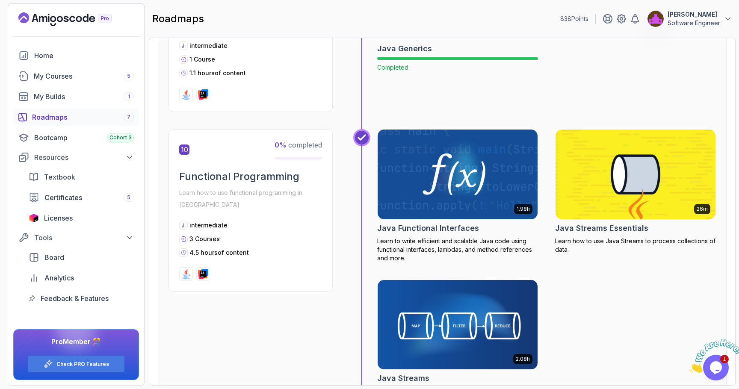
scroll to position [1677, 0]
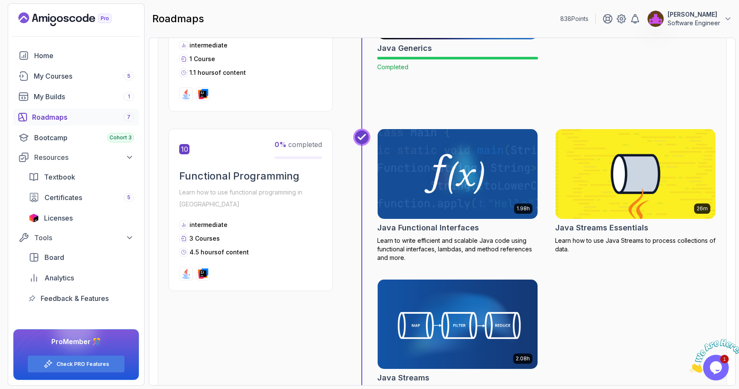
click at [414, 89] on div "1.13h Java Generics Completed" at bounding box center [534, 39] width 363 height 180
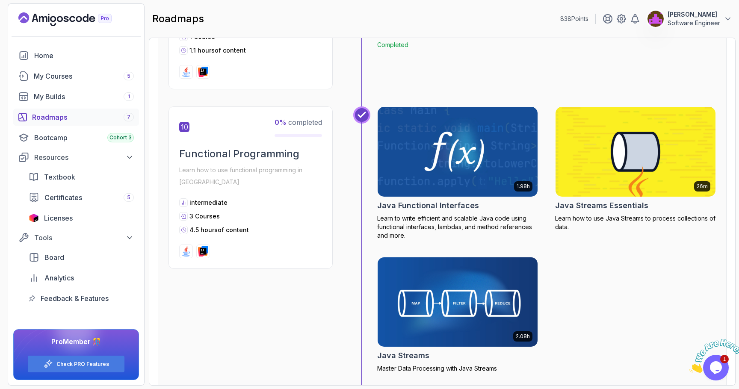
scroll to position [1700, 0]
click at [497, 129] on img at bounding box center [458, 151] width 168 height 94
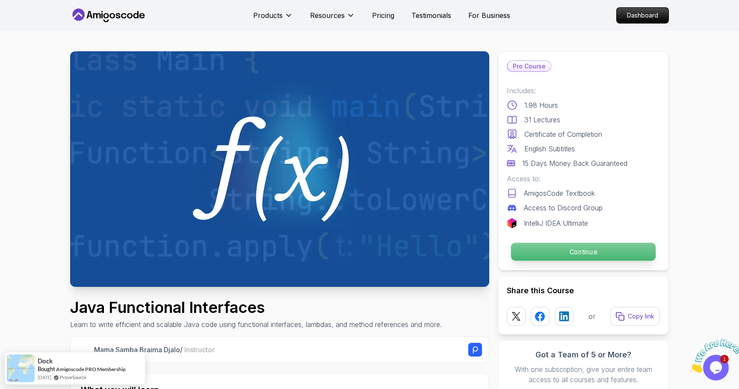
scroll to position [11, 0]
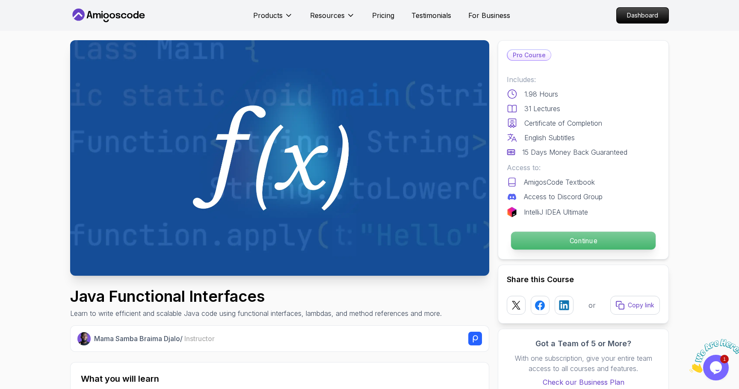
click at [580, 243] on p "Continue" at bounding box center [583, 241] width 144 height 18
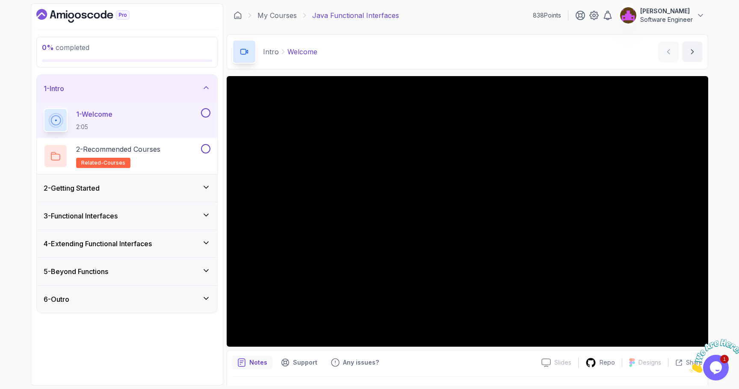
scroll to position [21, 0]
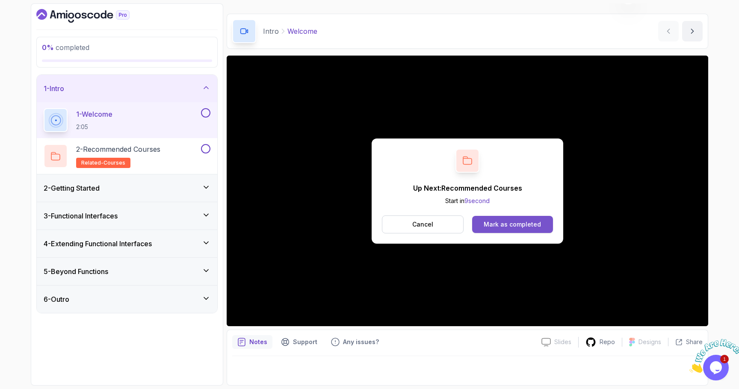
click at [491, 219] on button "Mark as completed" at bounding box center [512, 224] width 81 height 17
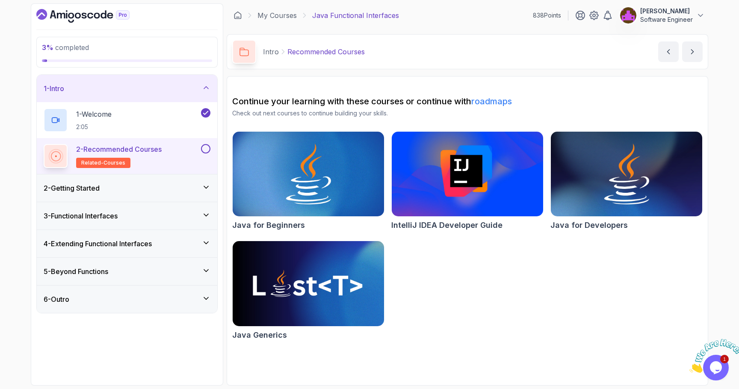
click at [206, 148] on button at bounding box center [205, 148] width 9 height 9
click at [160, 183] on div "2 - Getting Started" at bounding box center [127, 188] width 167 height 10
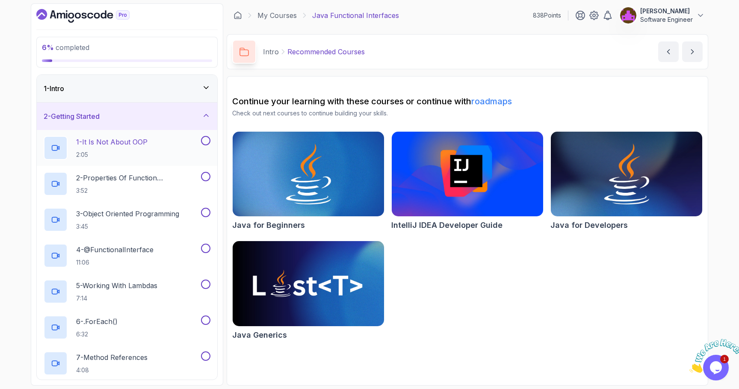
click at [149, 151] on div "1 - It Is Not About OOP 2:05" at bounding box center [122, 148] width 156 height 24
